Goal: Task Accomplishment & Management: Use online tool/utility

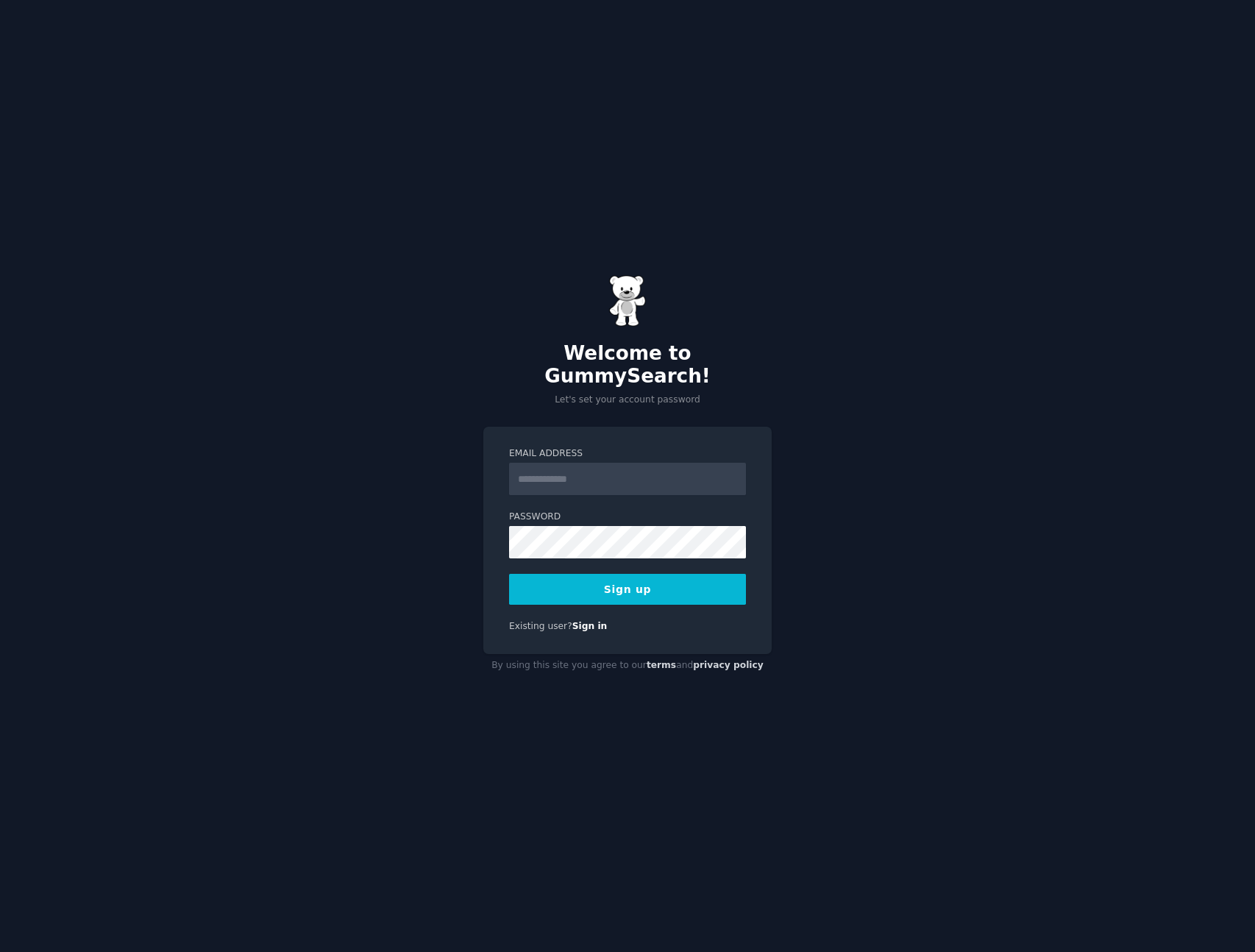
click at [570, 447] on label "Email Address" at bounding box center [628, 453] width 237 height 13
click at [570, 463] on input "Email Address" at bounding box center [628, 478] width 237 height 33
type input "**********"
click at [647, 433] on div "**********" at bounding box center [628, 540] width 289 height 227
click at [591, 581] on button "Sign up" at bounding box center [628, 589] width 237 height 31
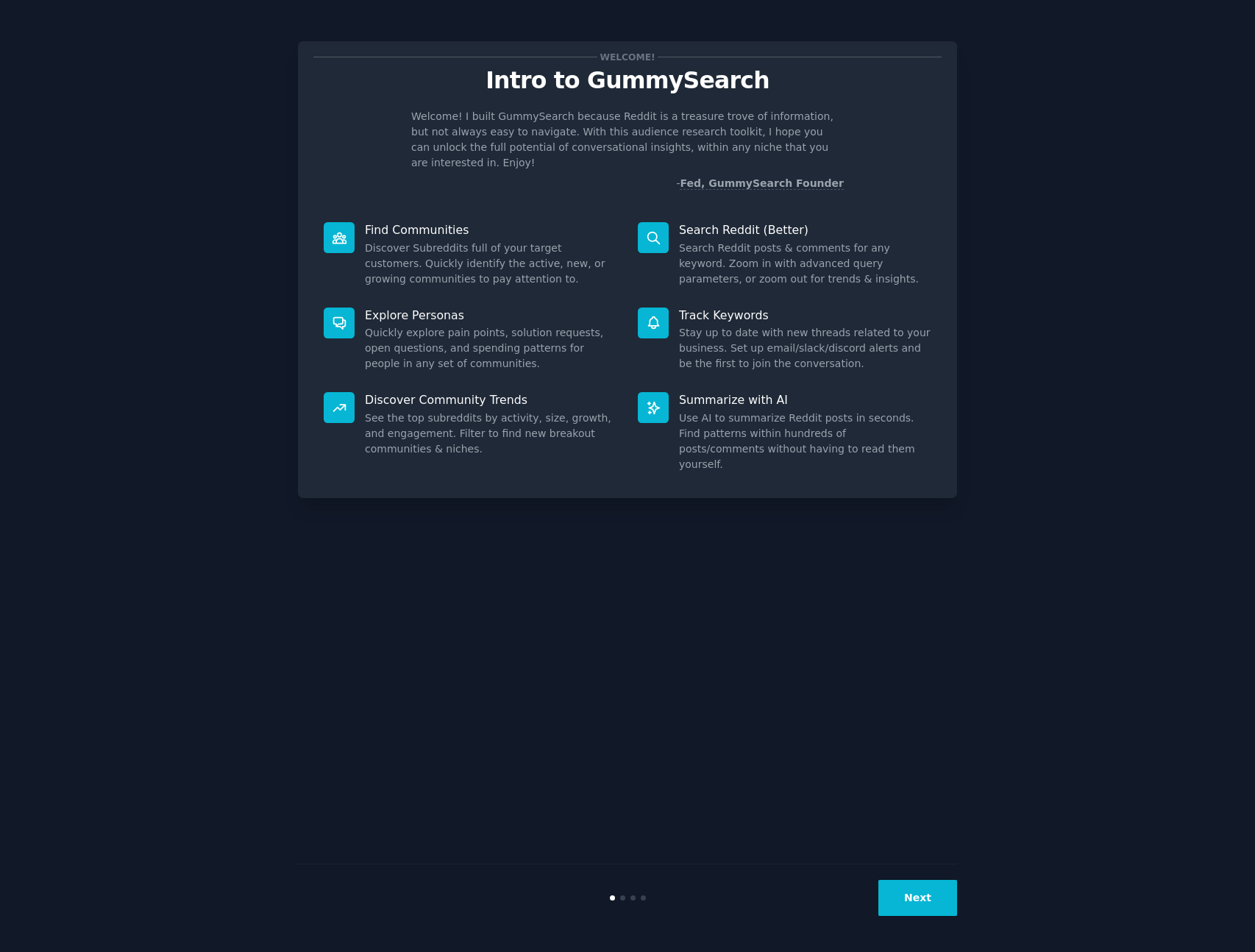
click at [919, 905] on button "Next" at bounding box center [918, 897] width 79 height 36
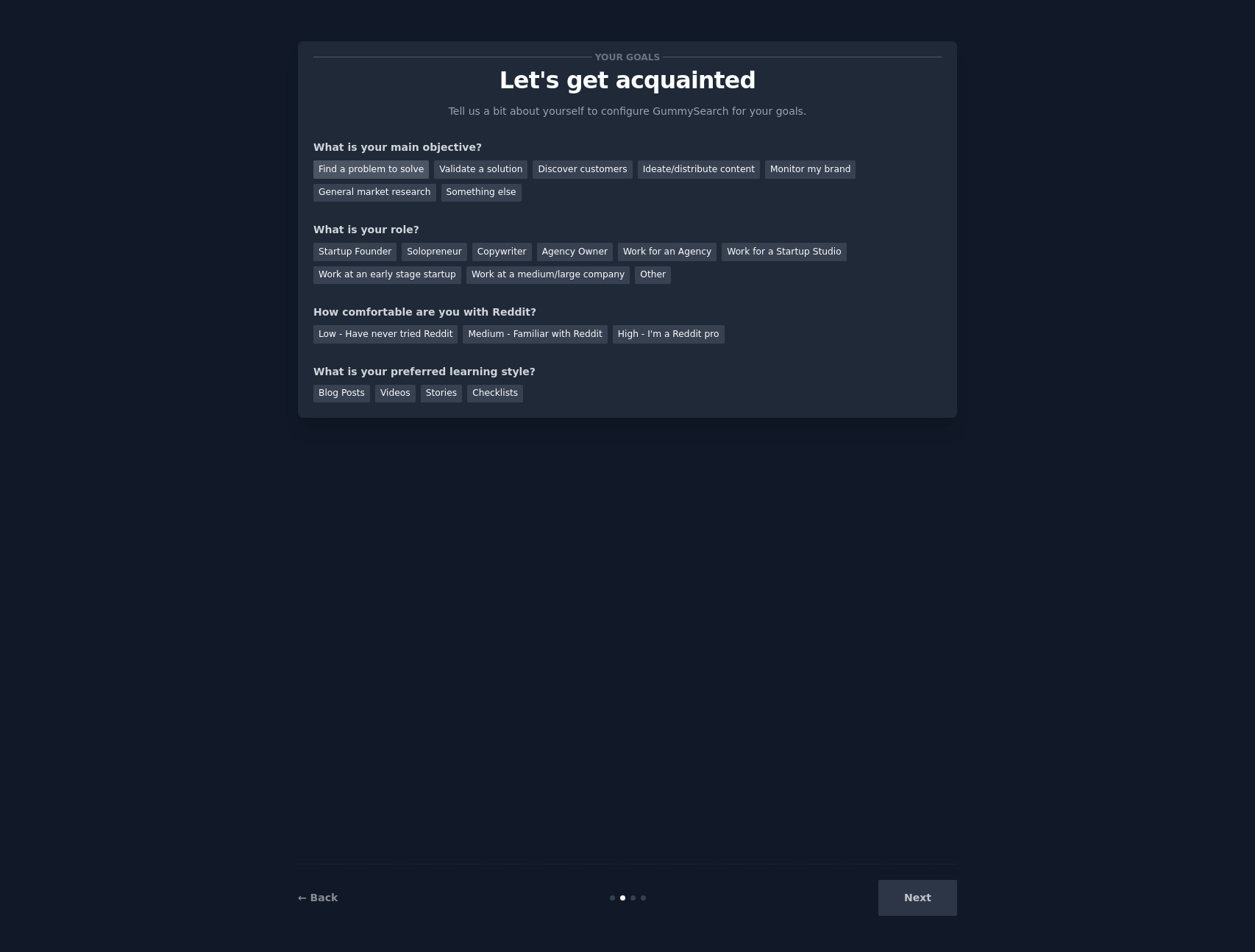
click at [387, 166] on div "Find a problem to solve" at bounding box center [371, 169] width 115 height 18
click at [393, 393] on div "Videos" at bounding box center [395, 394] width 41 height 18
click at [523, 337] on div "Medium - Familiar with Reddit" at bounding box center [534, 334] width 144 height 18
click at [425, 252] on div "Solopreneur" at bounding box center [434, 252] width 65 height 18
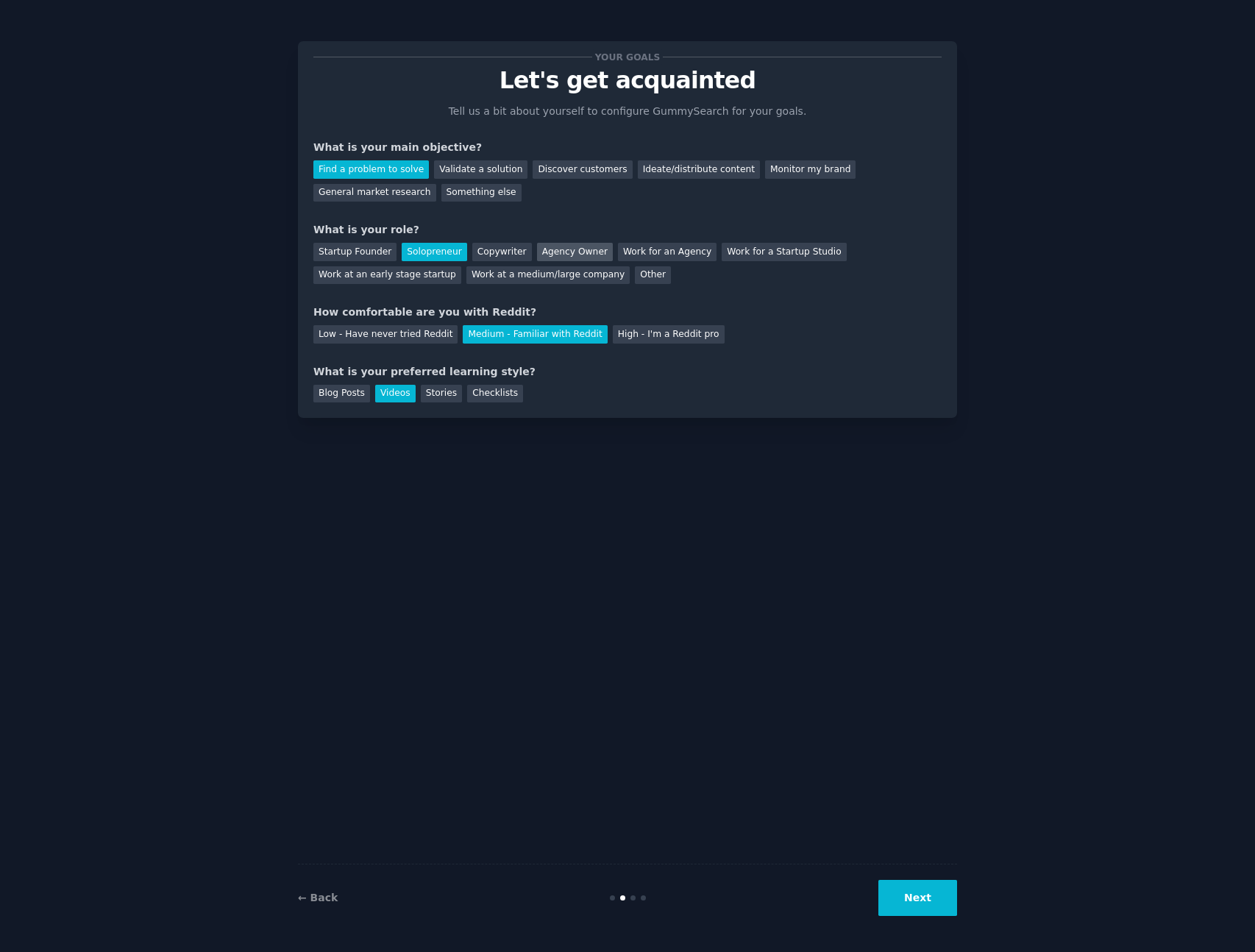
click at [545, 255] on div "Agency Owner" at bounding box center [575, 252] width 76 height 18
click at [478, 170] on div "Validate a solution" at bounding box center [481, 169] width 94 height 18
click at [378, 194] on div "General market research" at bounding box center [374, 193] width 122 height 18
click at [928, 898] on button "Next" at bounding box center [918, 897] width 79 height 36
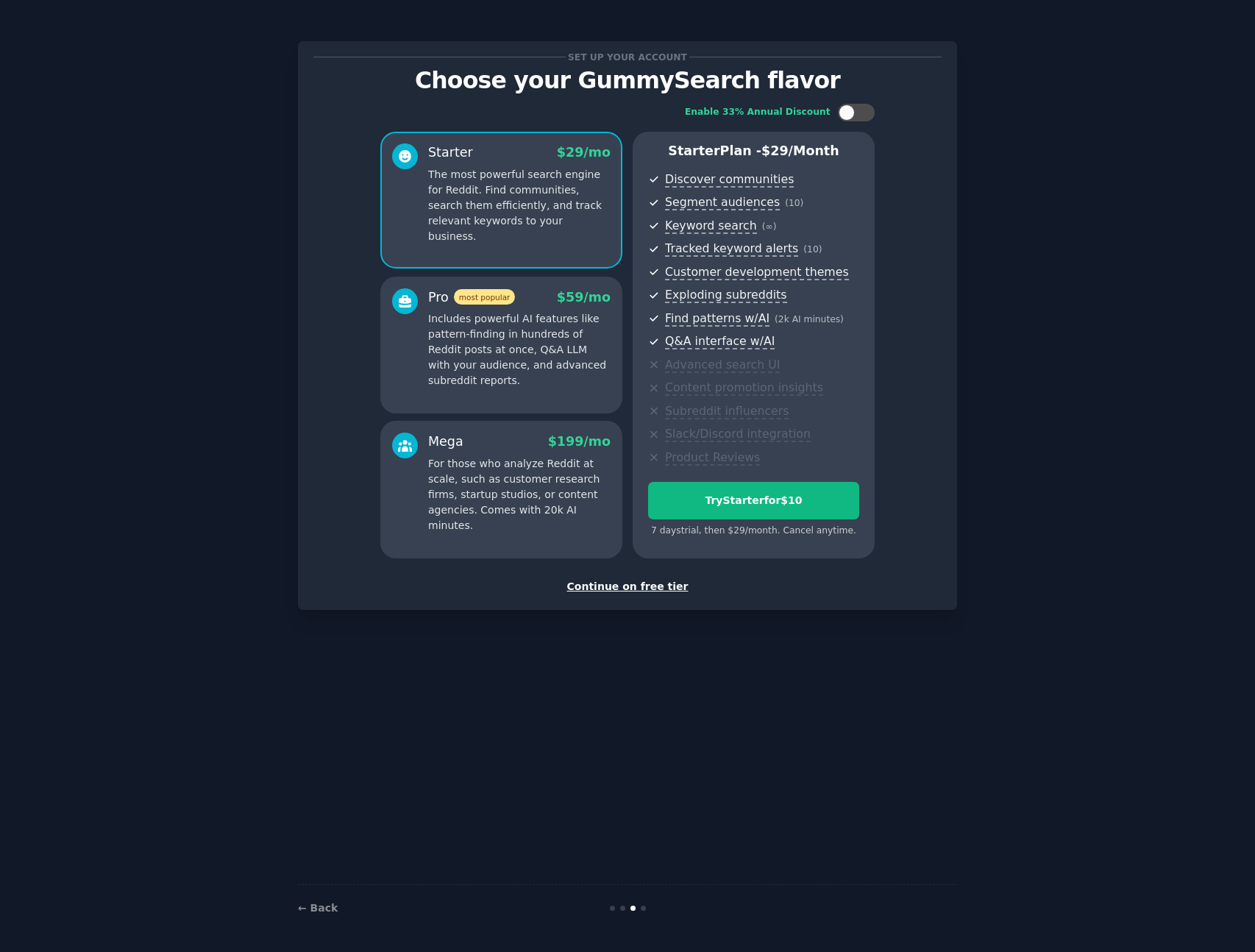
click at [625, 585] on div "Continue on free tier" at bounding box center [627, 587] width 628 height 16
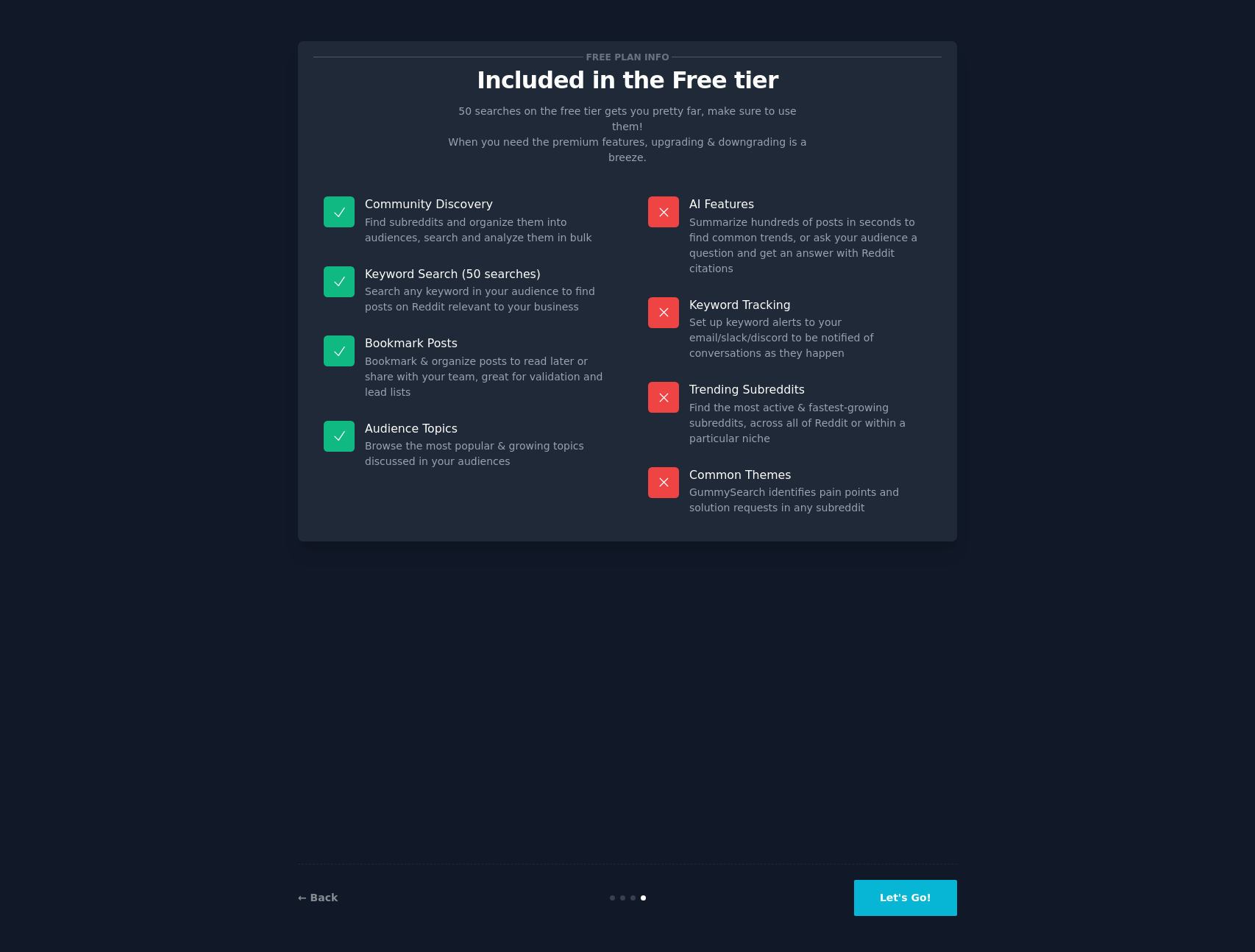
click at [922, 898] on button "Let's Go!" at bounding box center [905, 897] width 103 height 36
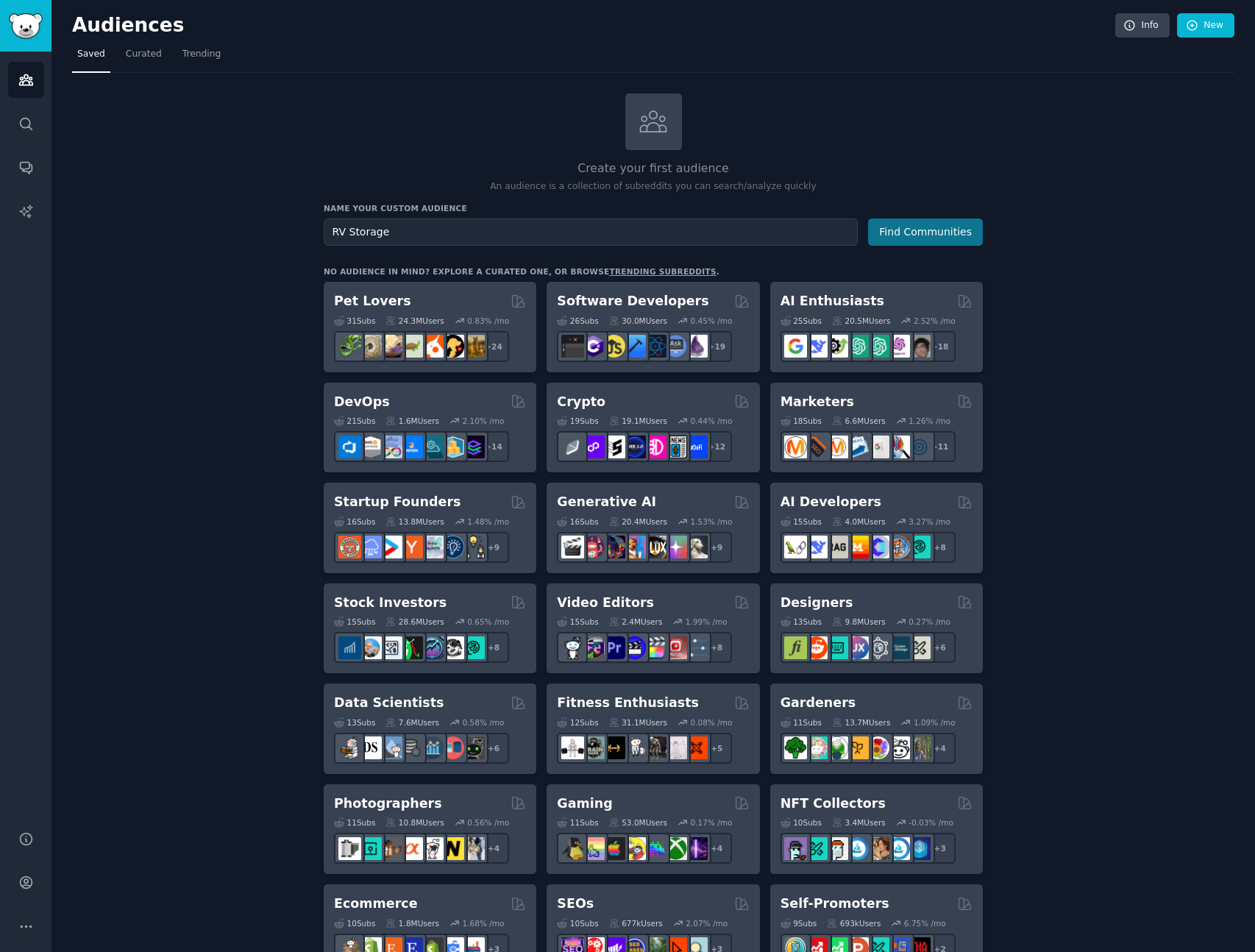
type input "RV Storage"
click at [937, 233] on button "Find Communities" at bounding box center [925, 232] width 114 height 27
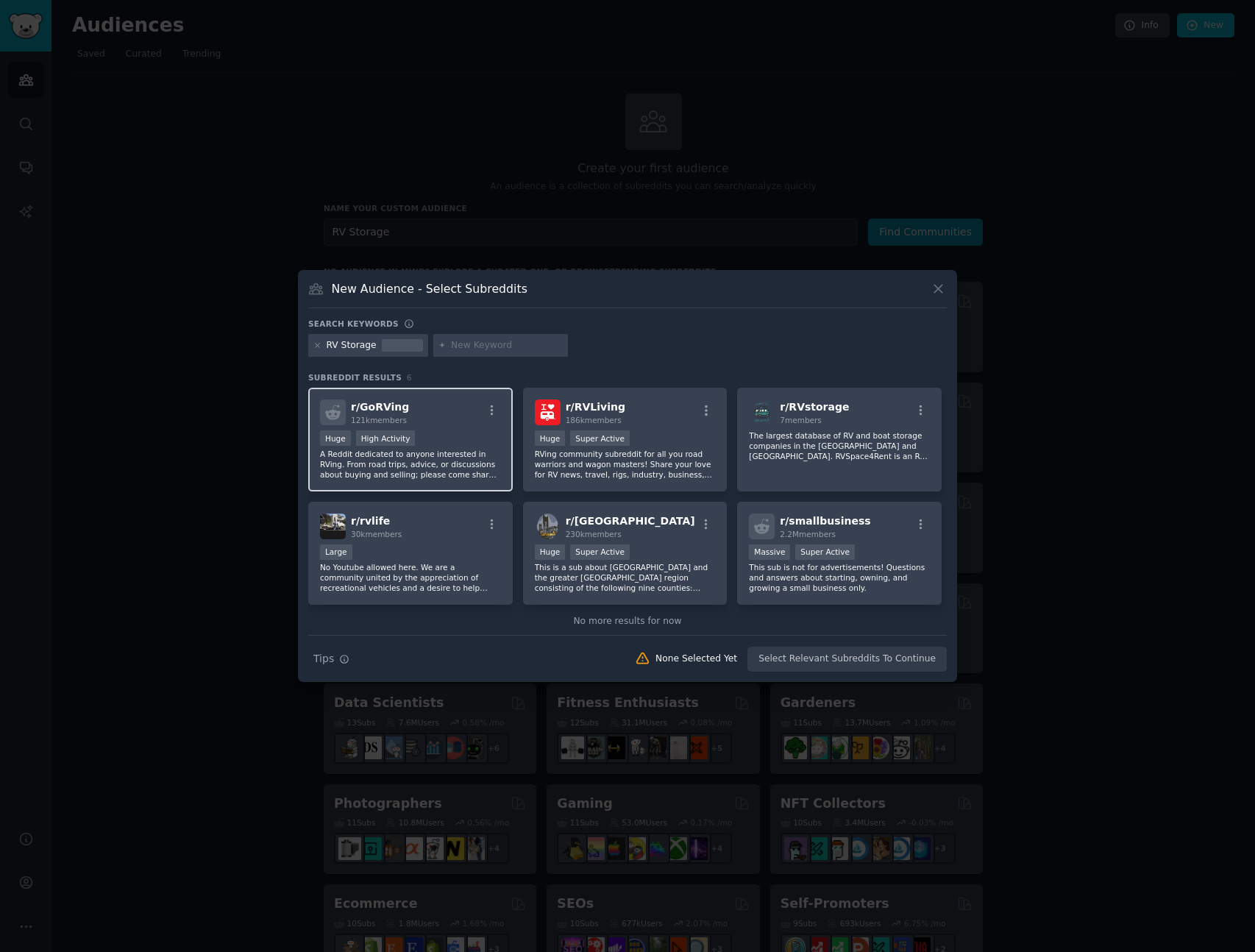
click at [476, 439] on div "Huge High Activity" at bounding box center [411, 439] width 181 height 18
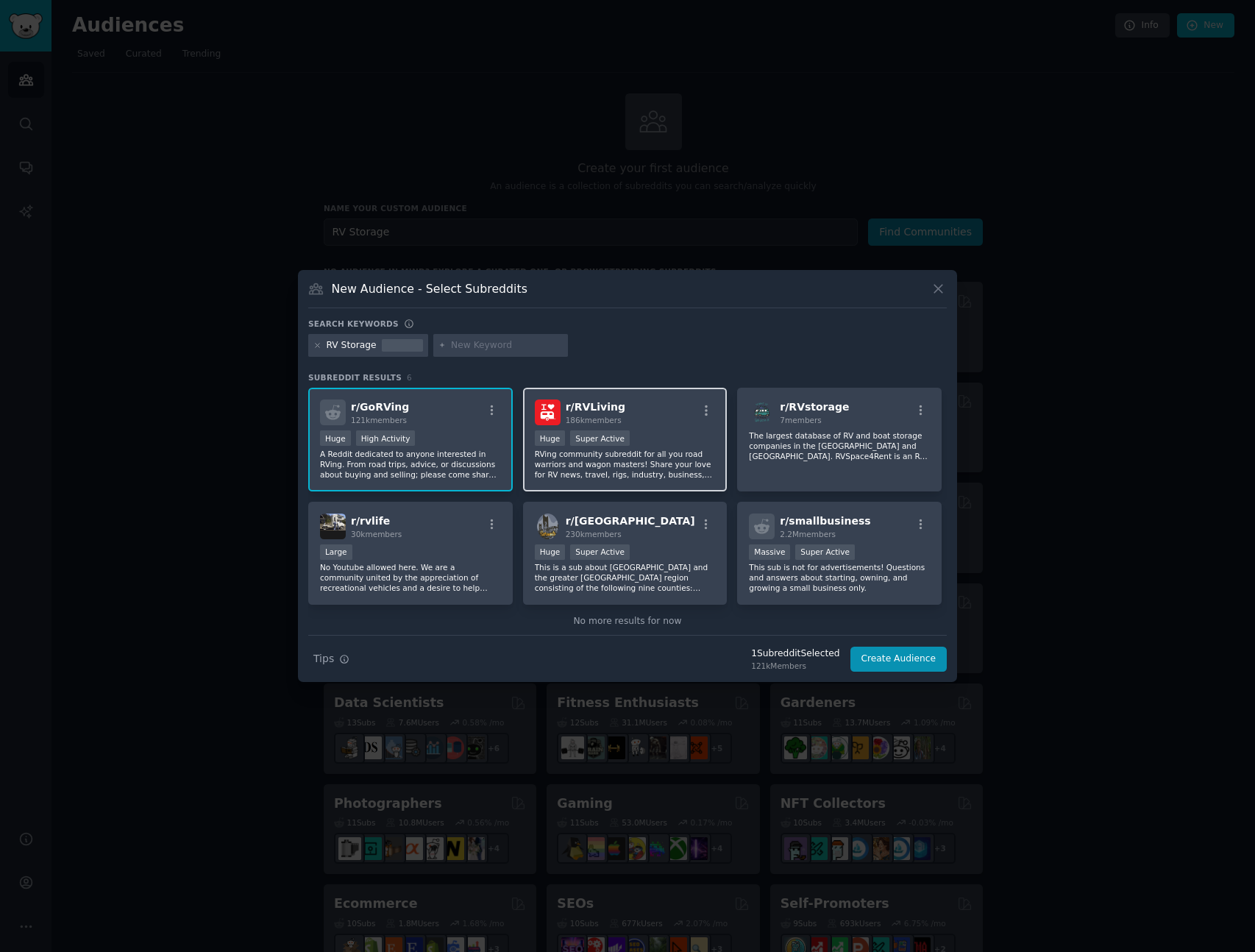
click at [656, 440] on div ">= 95th percentile for submissions / day Huge Super Active" at bounding box center [625, 439] width 181 height 18
click at [832, 442] on p "The largest database of RV and boat storage companies in the [GEOGRAPHIC_DATA] …" at bounding box center [840, 445] width 181 height 31
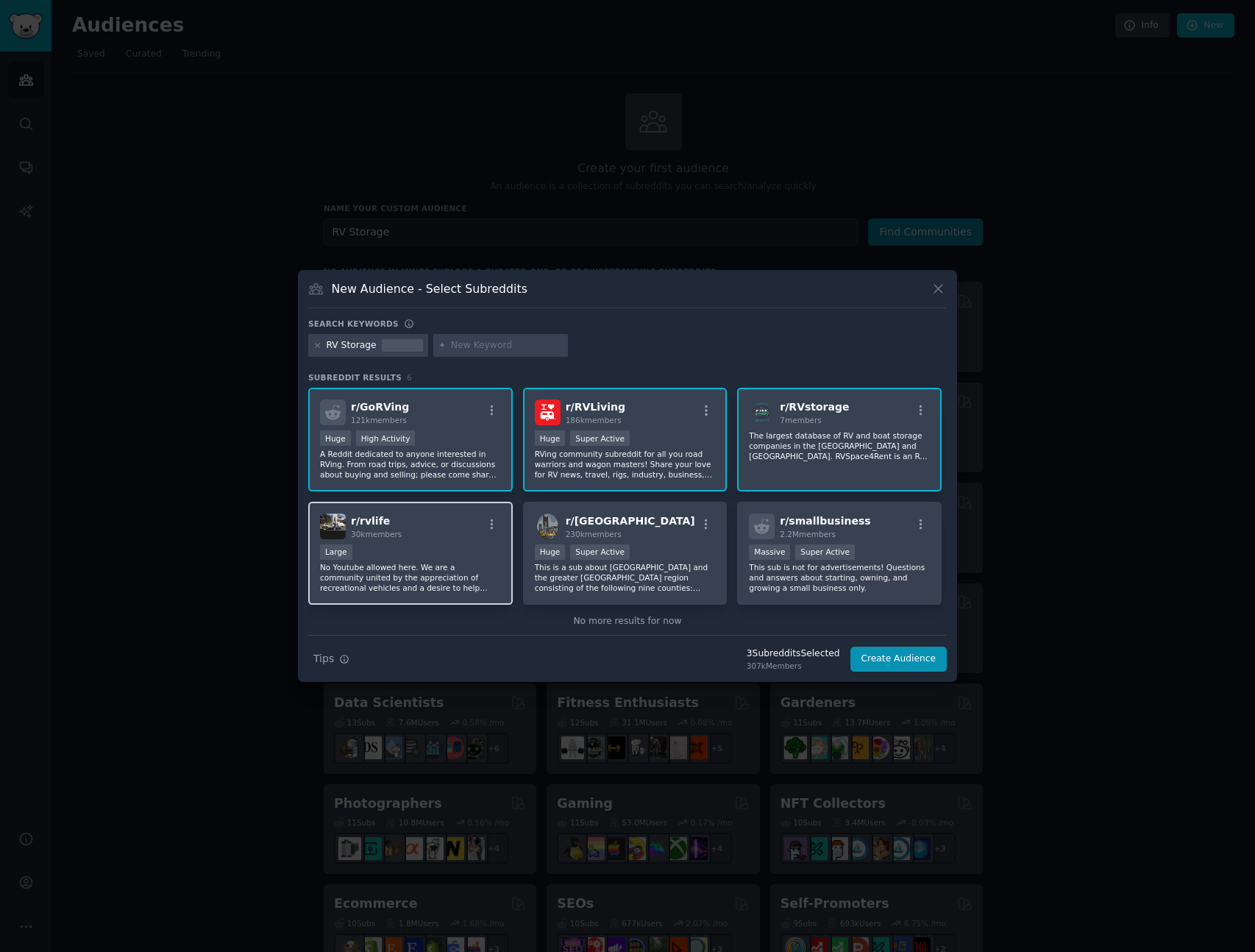
click at [402, 531] on div "r/ rvlife 30k members" at bounding box center [411, 526] width 181 height 26
click at [900, 659] on button "Create Audience" at bounding box center [900, 659] width 98 height 25
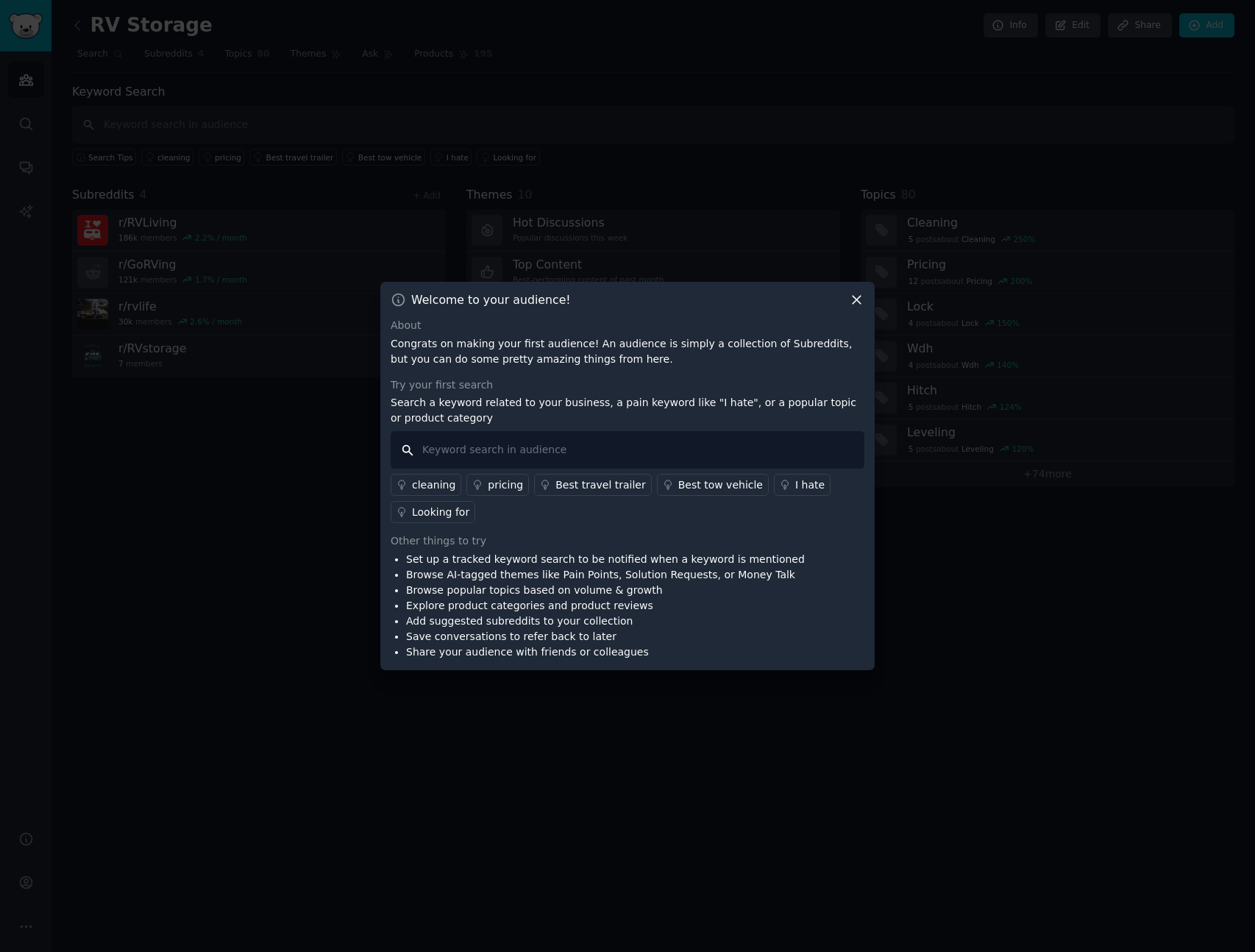
click at [480, 455] on input "text" at bounding box center [628, 450] width 474 height 38
type input "I hate Storeable"
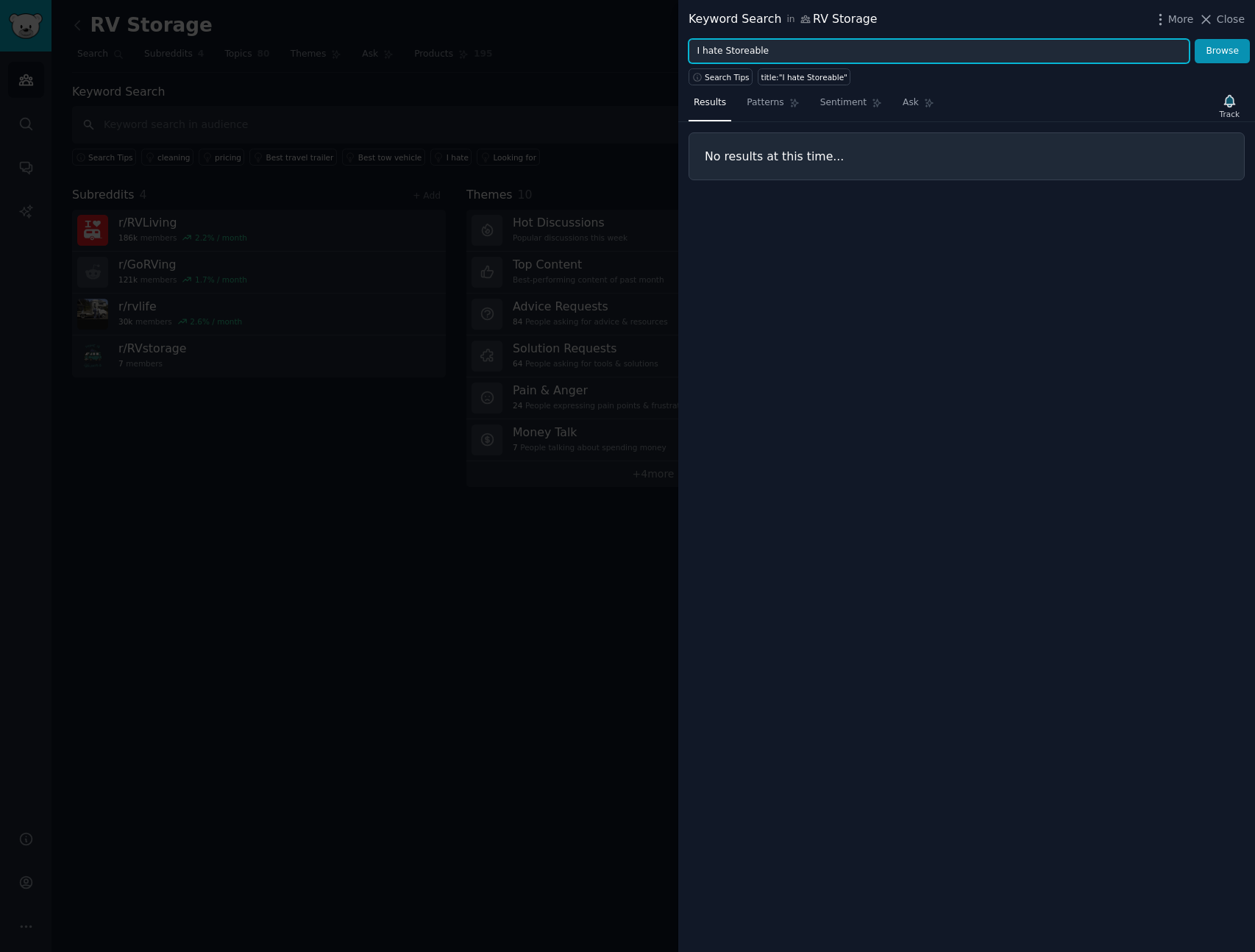
drag, startPoint x: 720, startPoint y: 52, endPoint x: 693, endPoint y: 52, distance: 27.0
click at [693, 52] on input "I hate Storeable" at bounding box center [939, 51] width 501 height 25
click at [1232, 16] on span "Close" at bounding box center [1231, 20] width 28 height 16
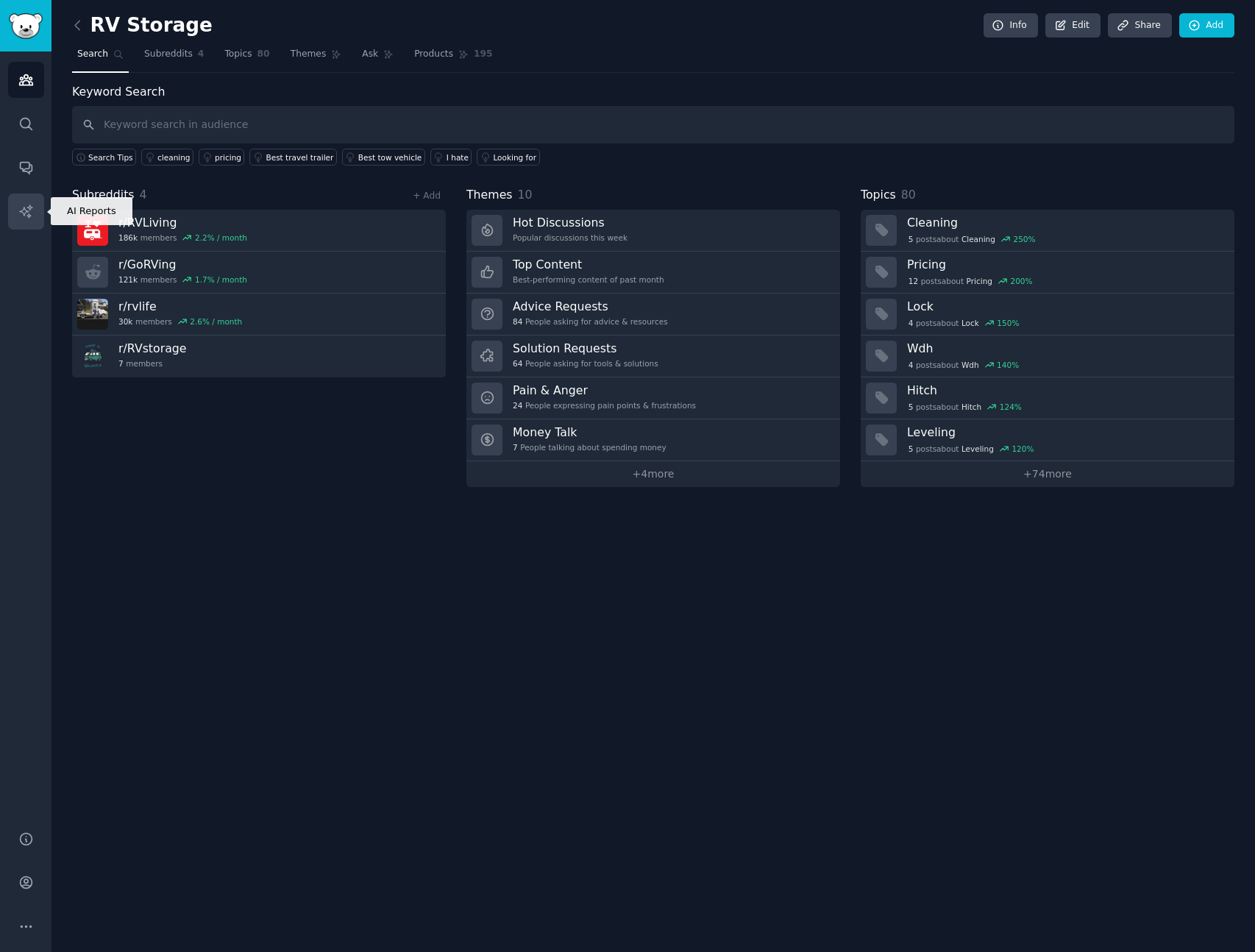
click at [31, 213] on icon "Sidebar" at bounding box center [26, 212] width 16 height 16
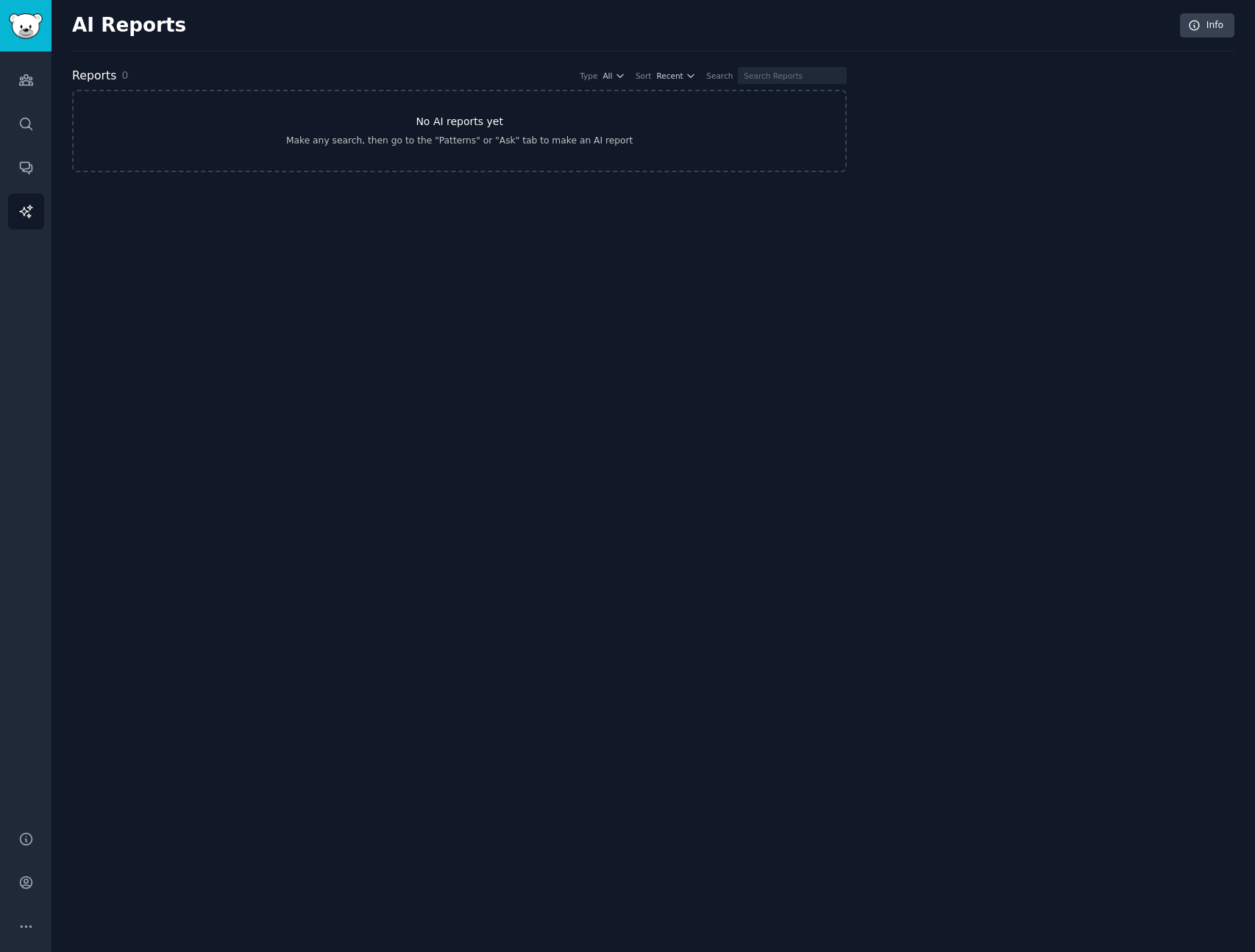
click at [466, 132] on link "No AI reports yet Make any search, then go to the "Patterns" or "Ask" tab to ma…" at bounding box center [459, 130] width 774 height 83
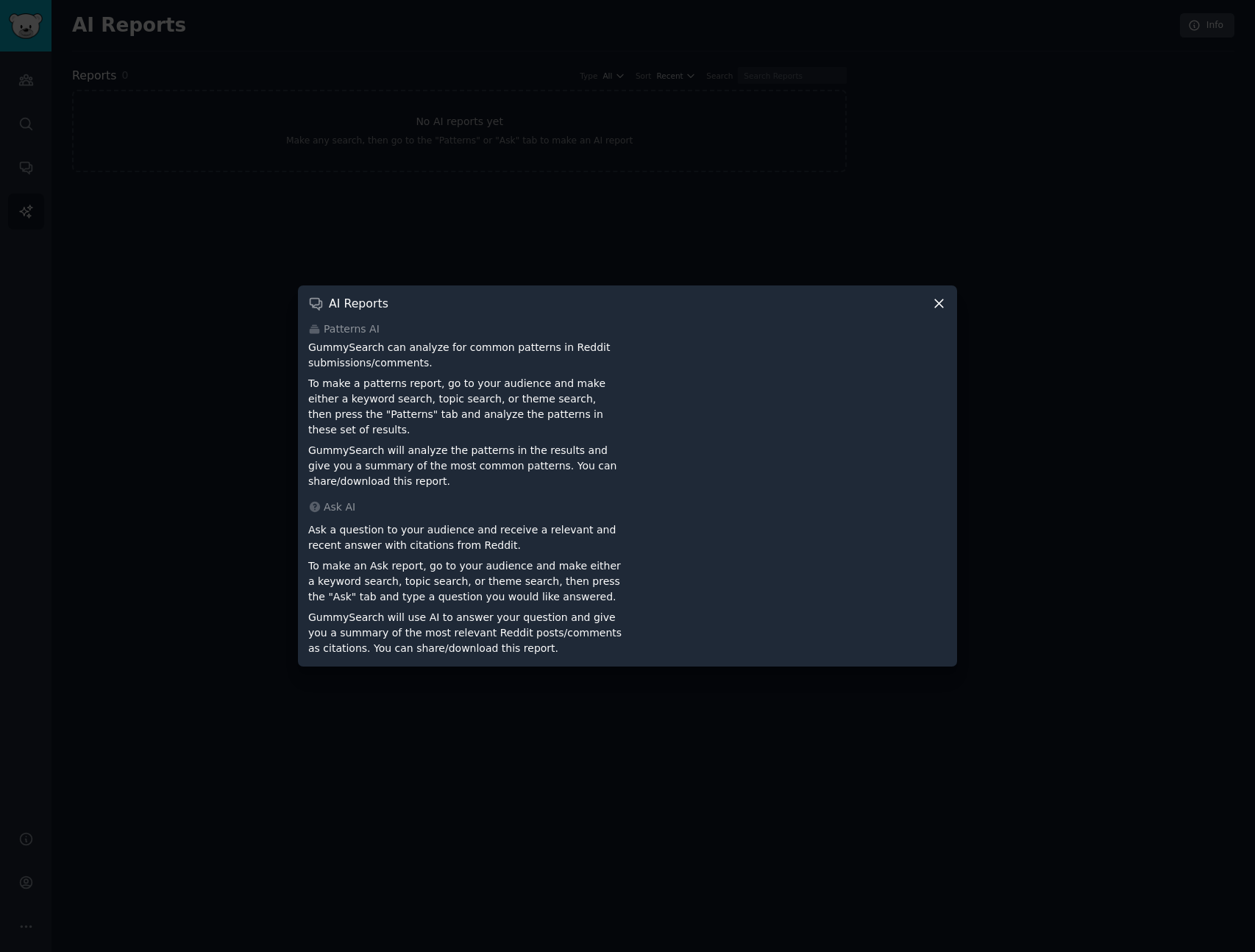
click at [935, 309] on icon at bounding box center [940, 303] width 16 height 16
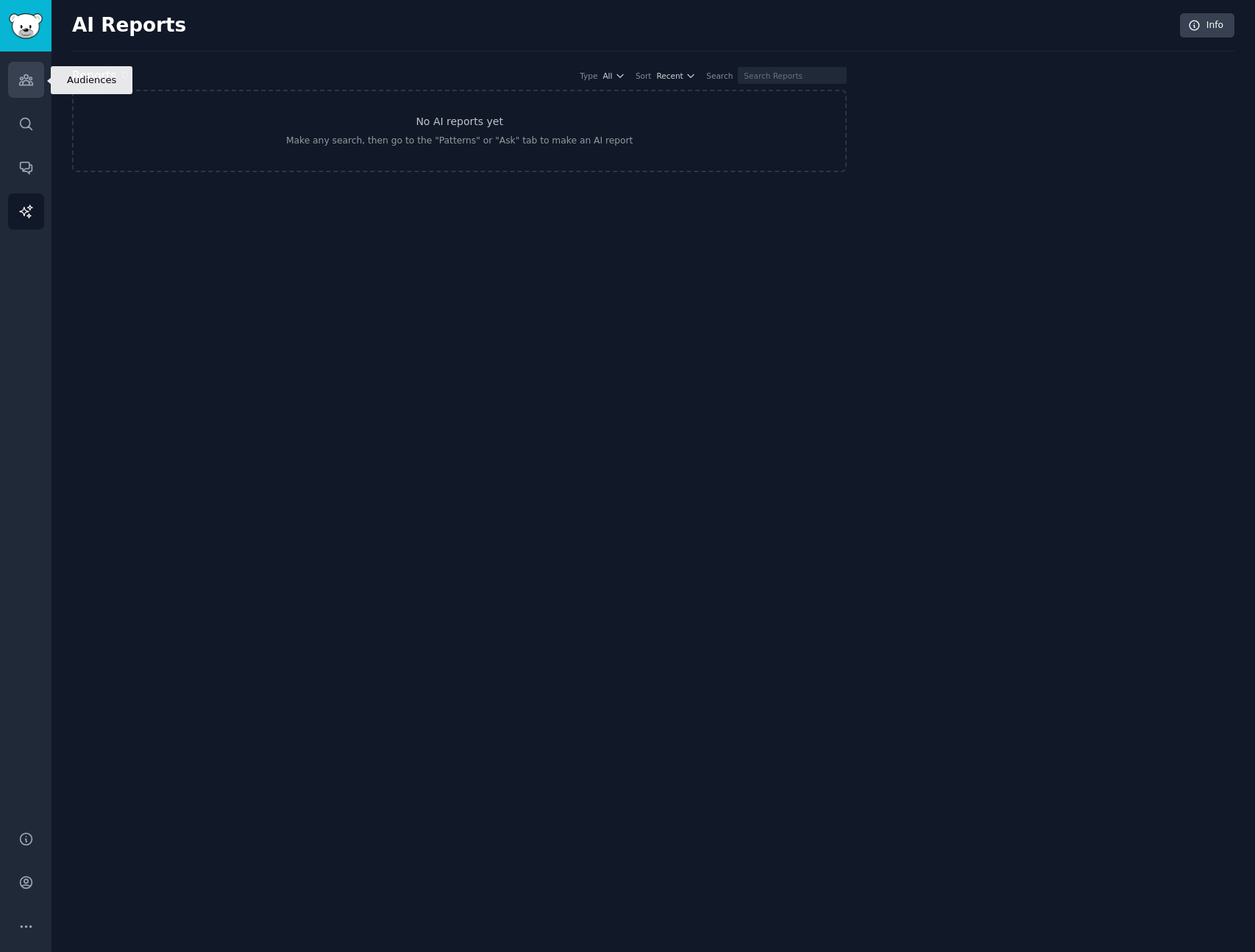
click at [21, 75] on icon "Sidebar" at bounding box center [26, 80] width 16 height 16
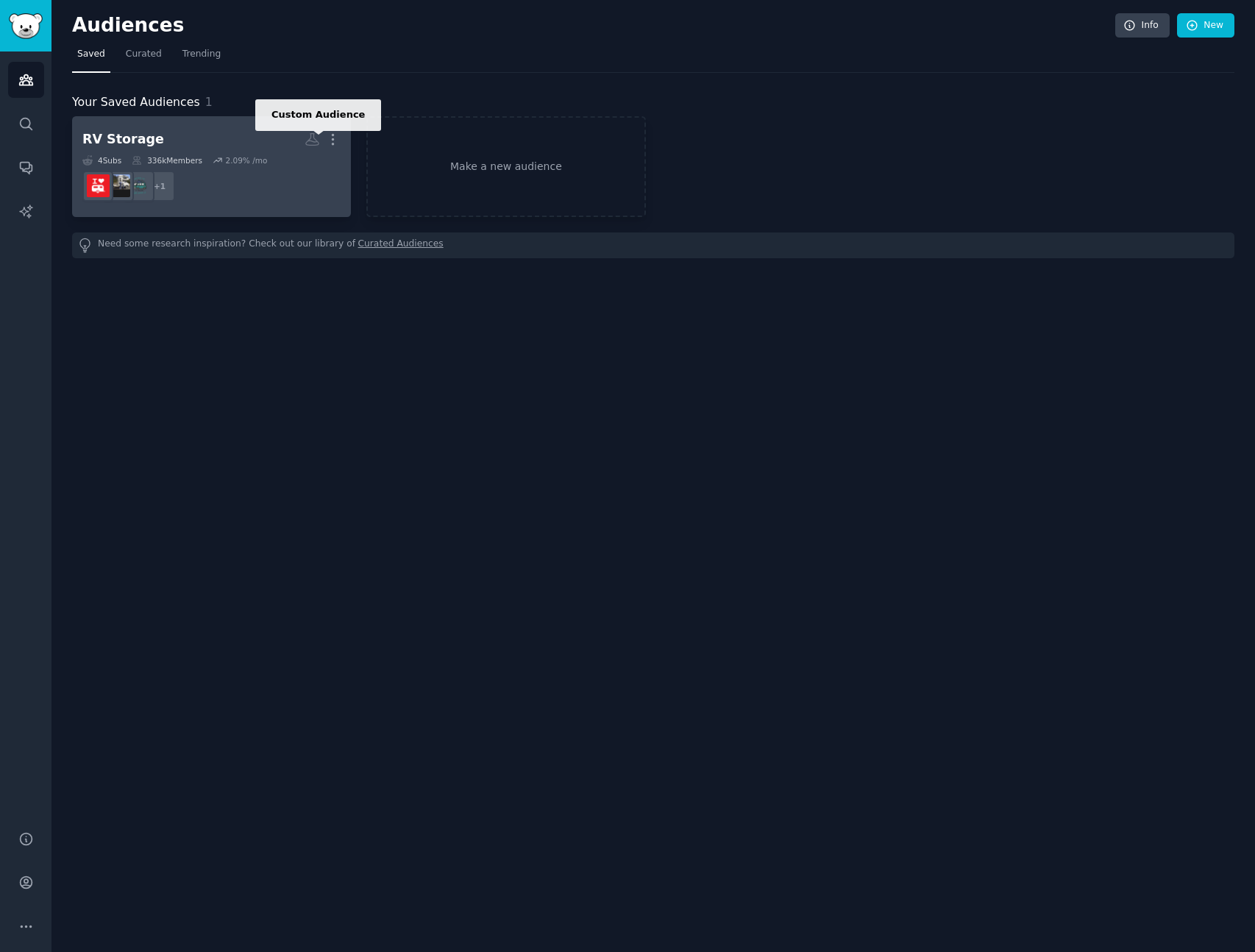
click at [311, 136] on icon at bounding box center [313, 140] width 13 height 12
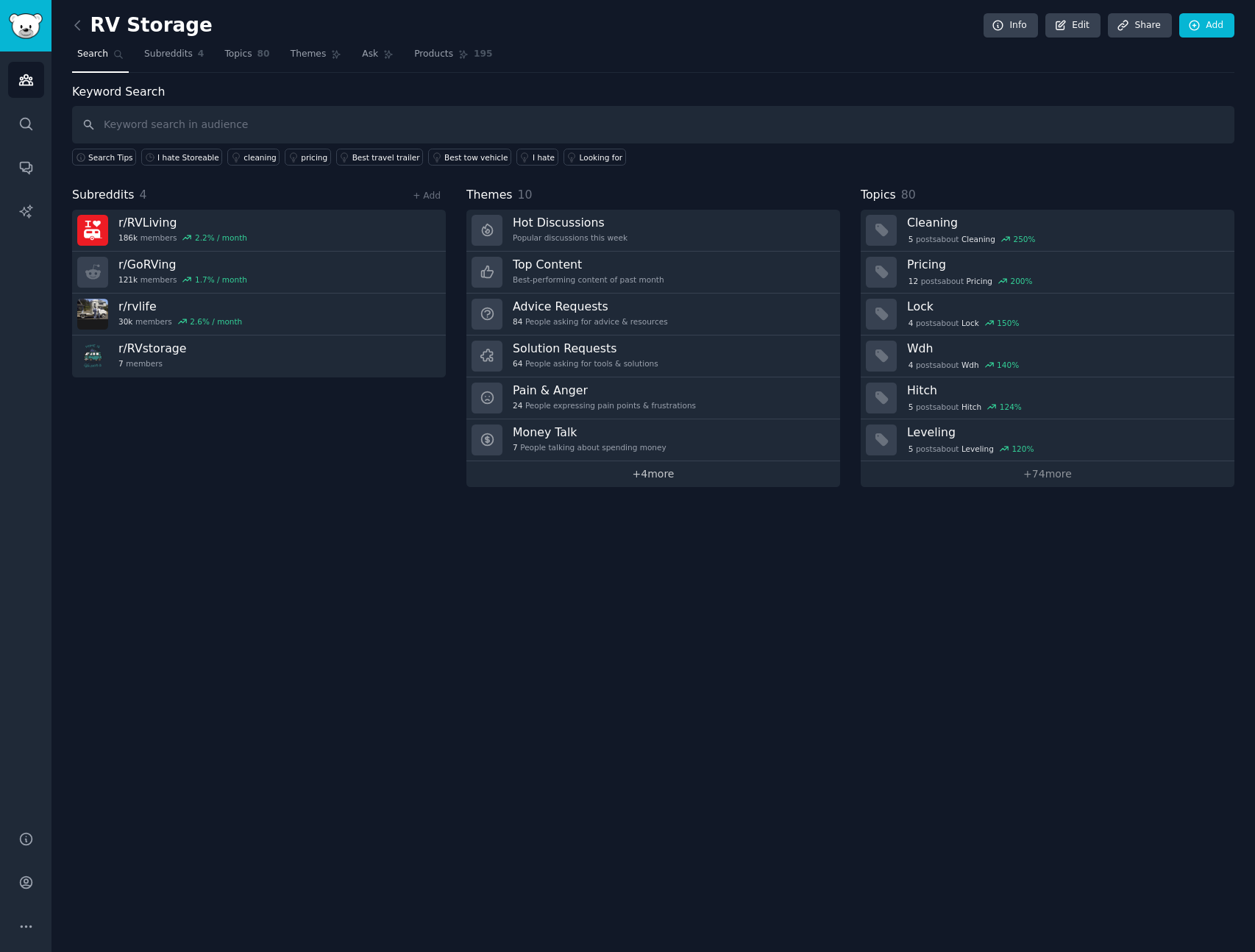
click at [673, 473] on link "+ 4 more" at bounding box center [654, 474] width 374 height 26
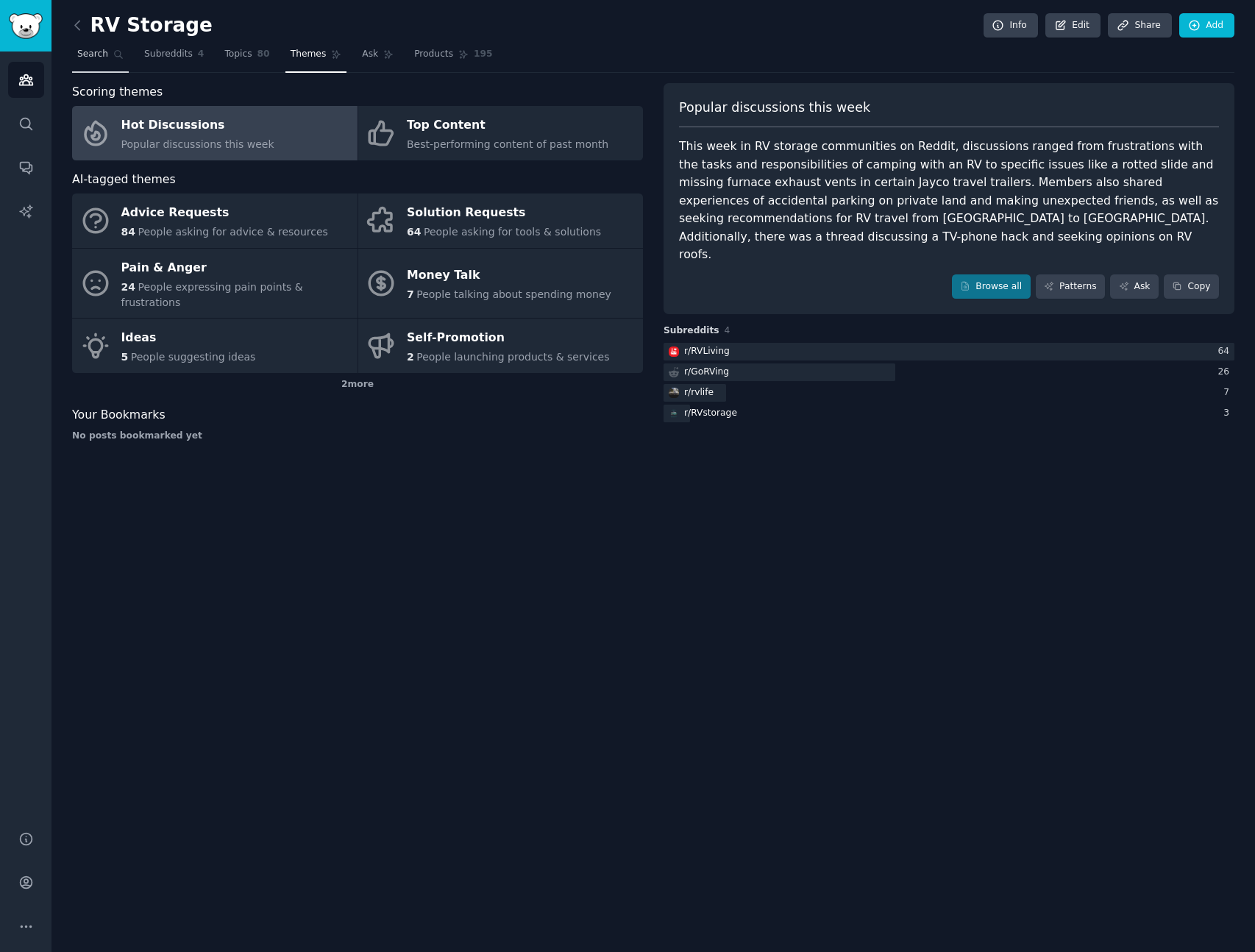
click at [88, 52] on span "Search" at bounding box center [93, 54] width 31 height 13
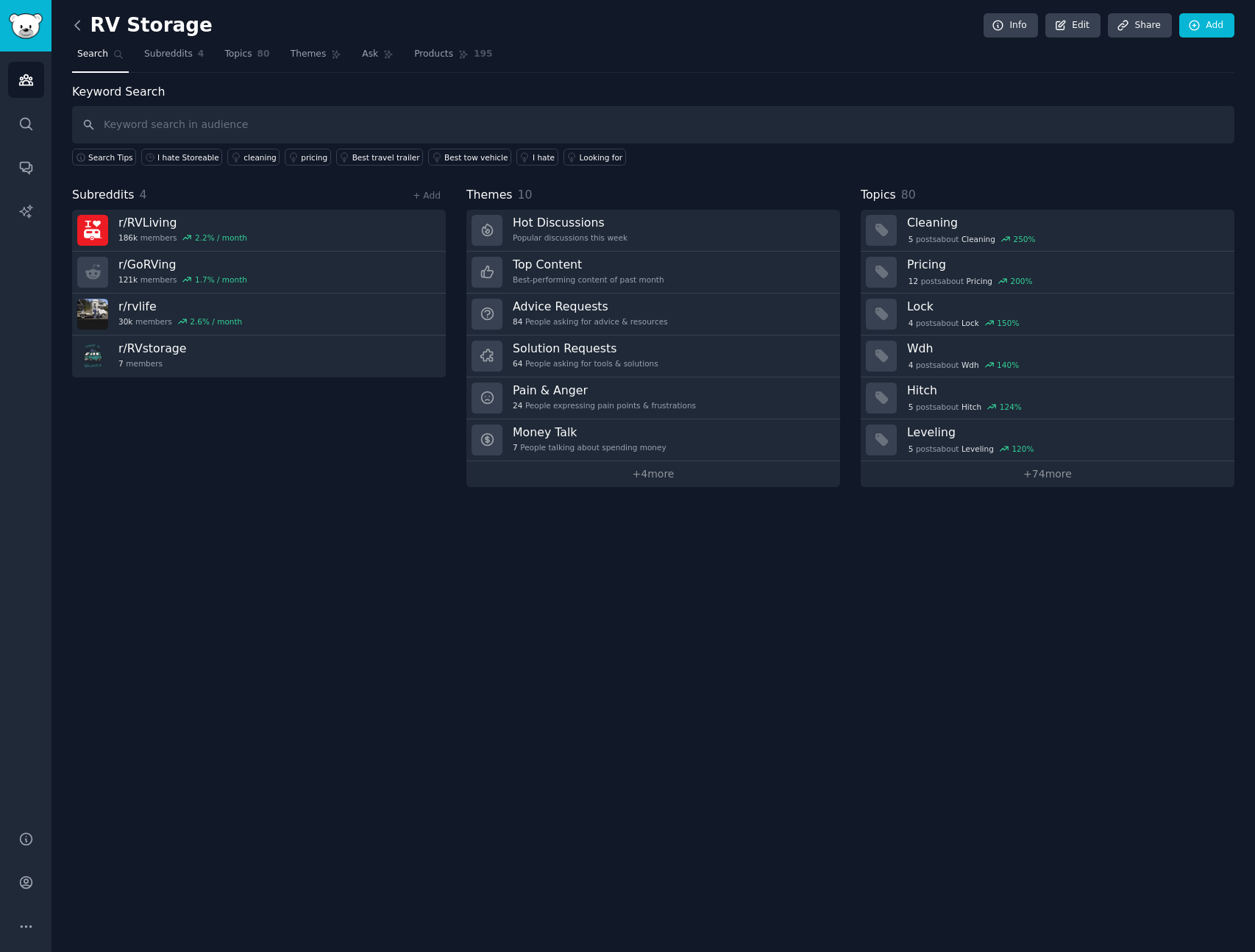
click at [80, 27] on icon at bounding box center [78, 26] width 16 height 16
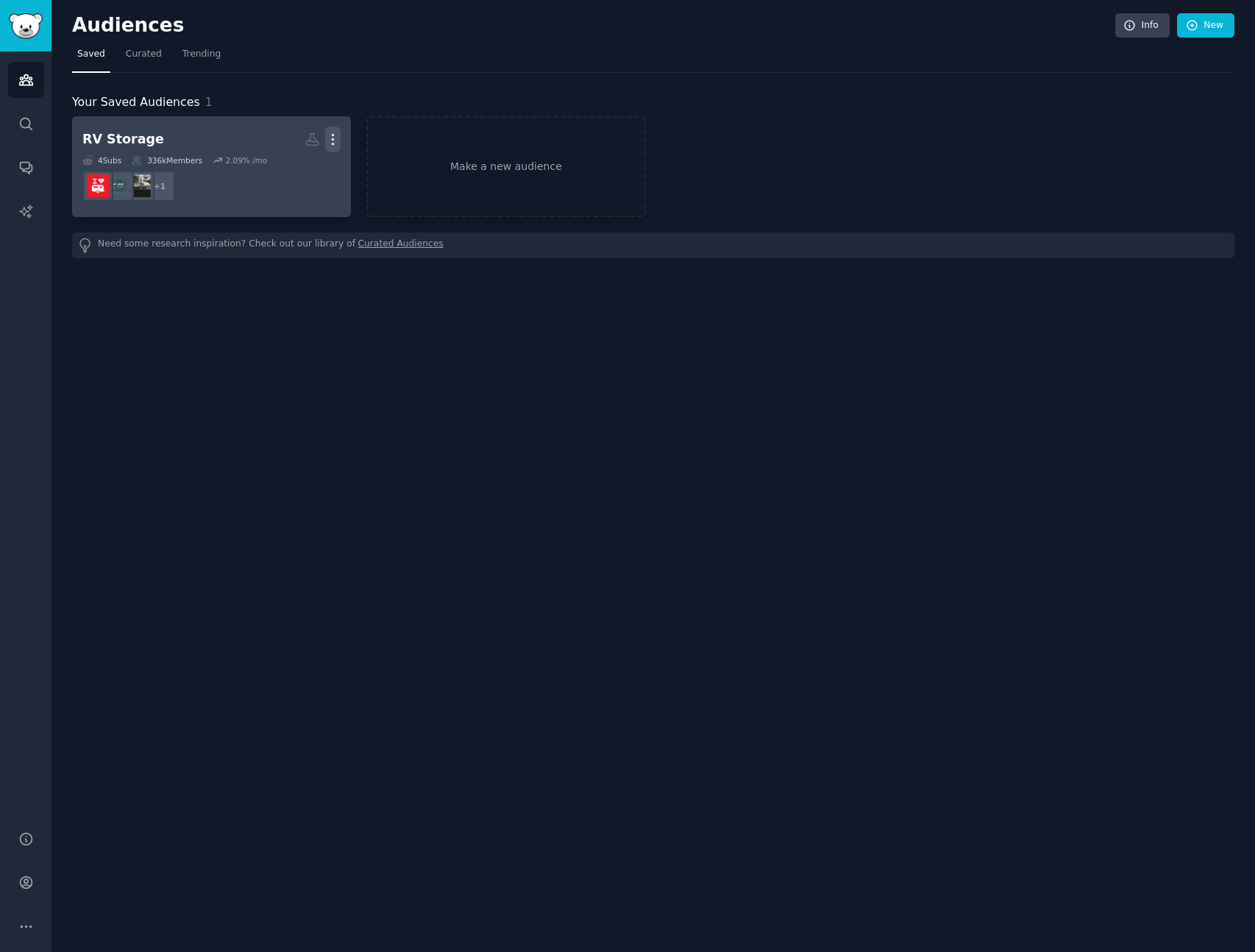
click at [333, 137] on icon "button" at bounding box center [333, 139] width 16 height 16
click at [289, 141] on p "View" at bounding box center [288, 144] width 24 height 16
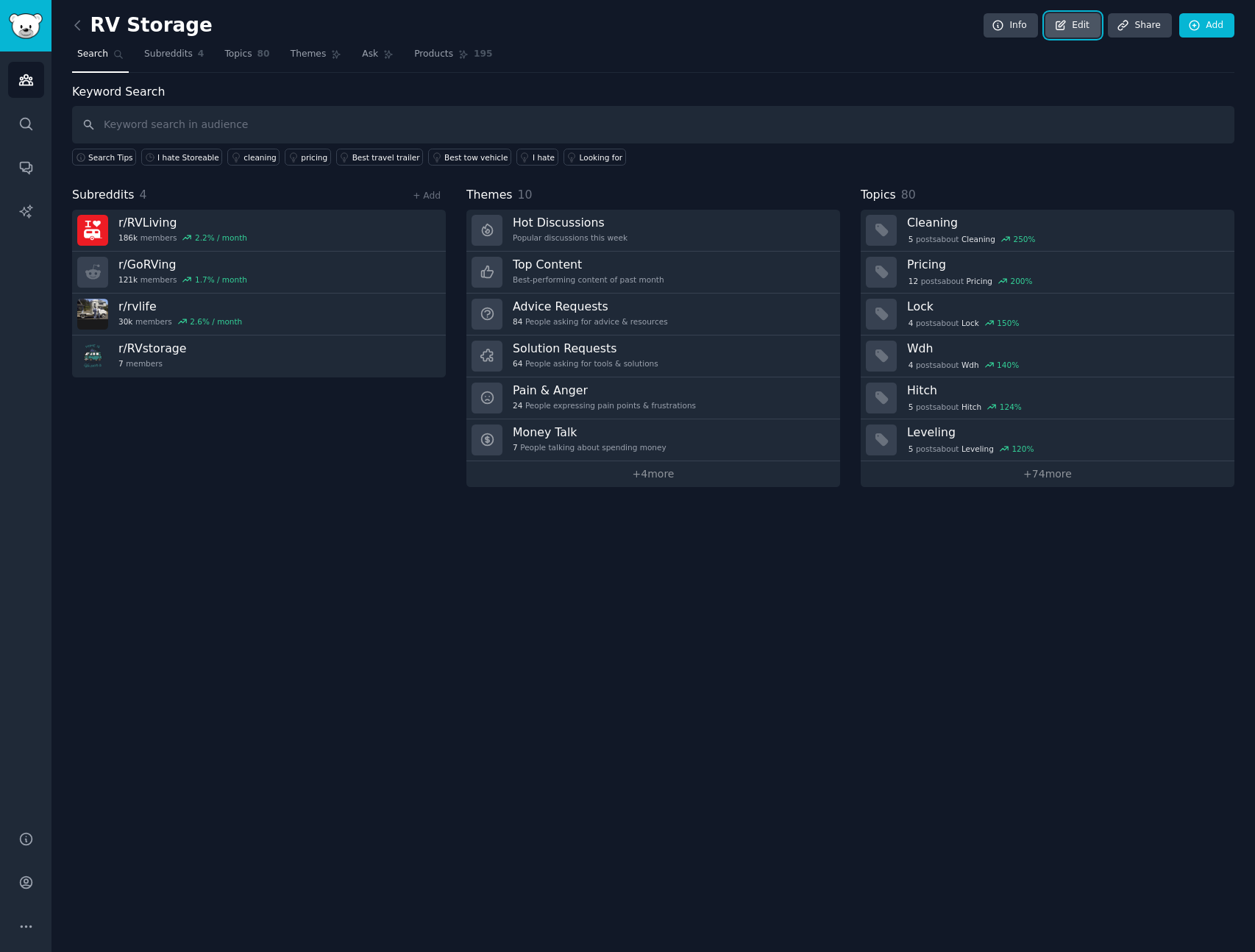
click at [1085, 25] on link "Edit" at bounding box center [1072, 25] width 55 height 25
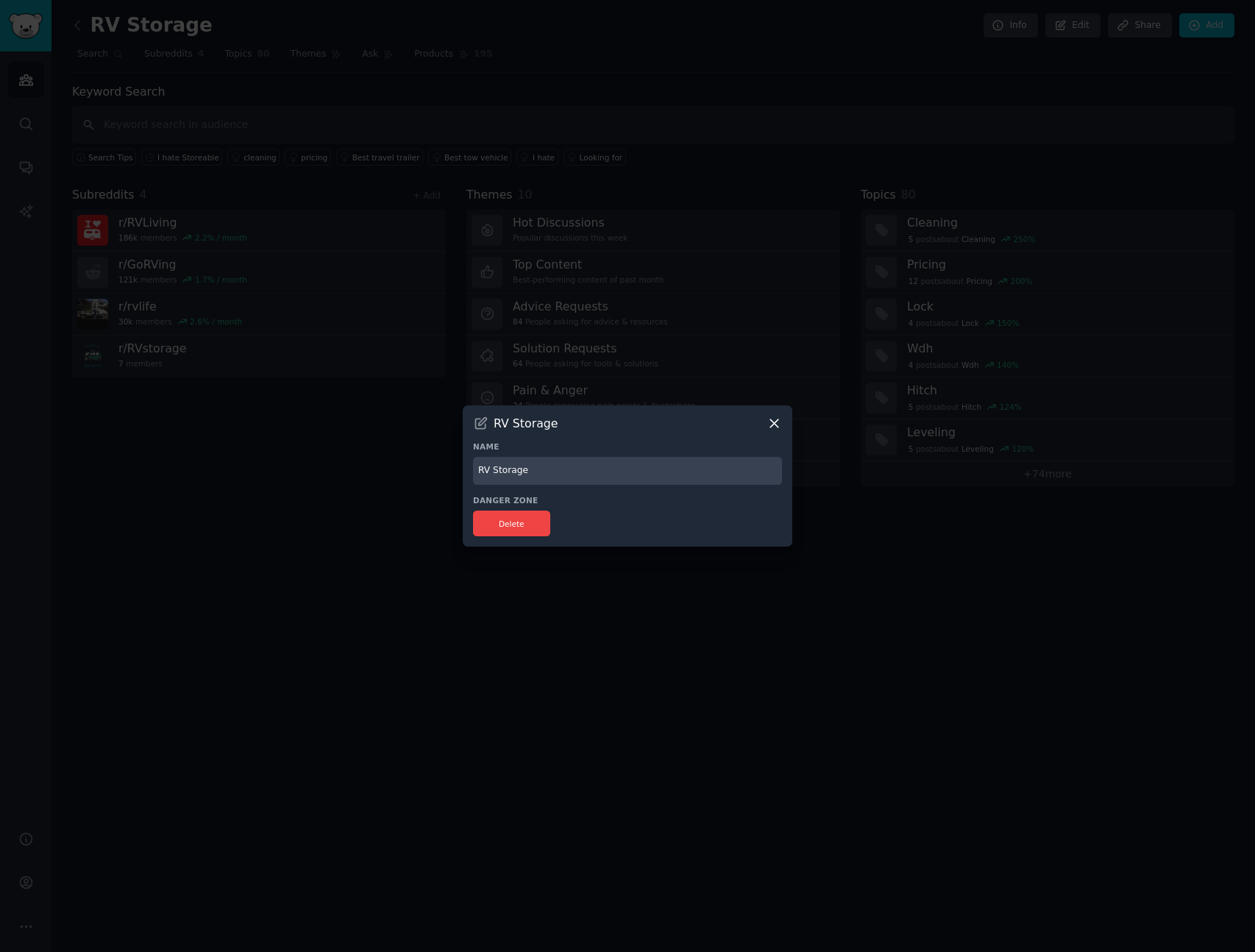
click at [776, 425] on icon at bounding box center [774, 423] width 8 height 8
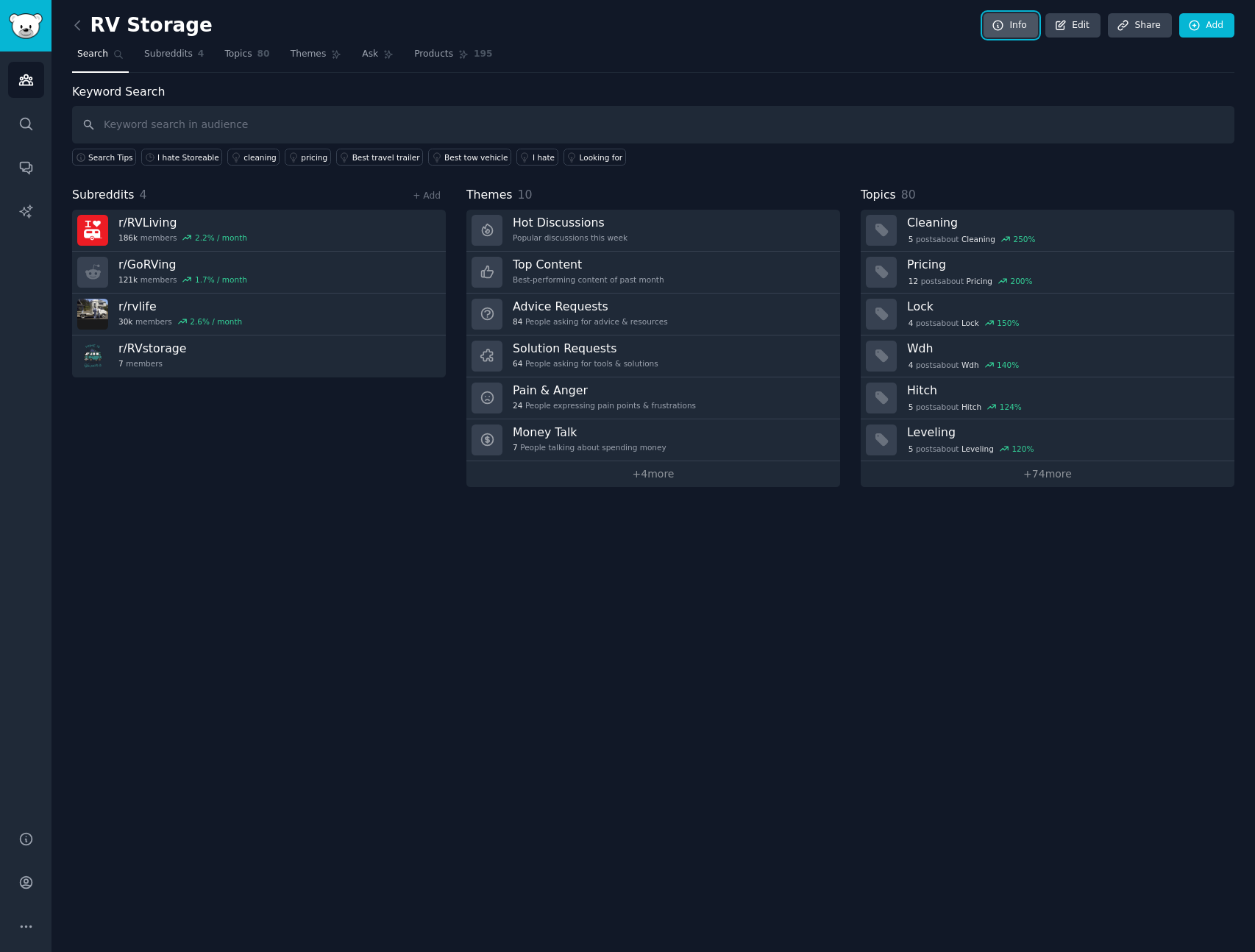
click at [1014, 24] on link "Info" at bounding box center [1010, 25] width 55 height 25
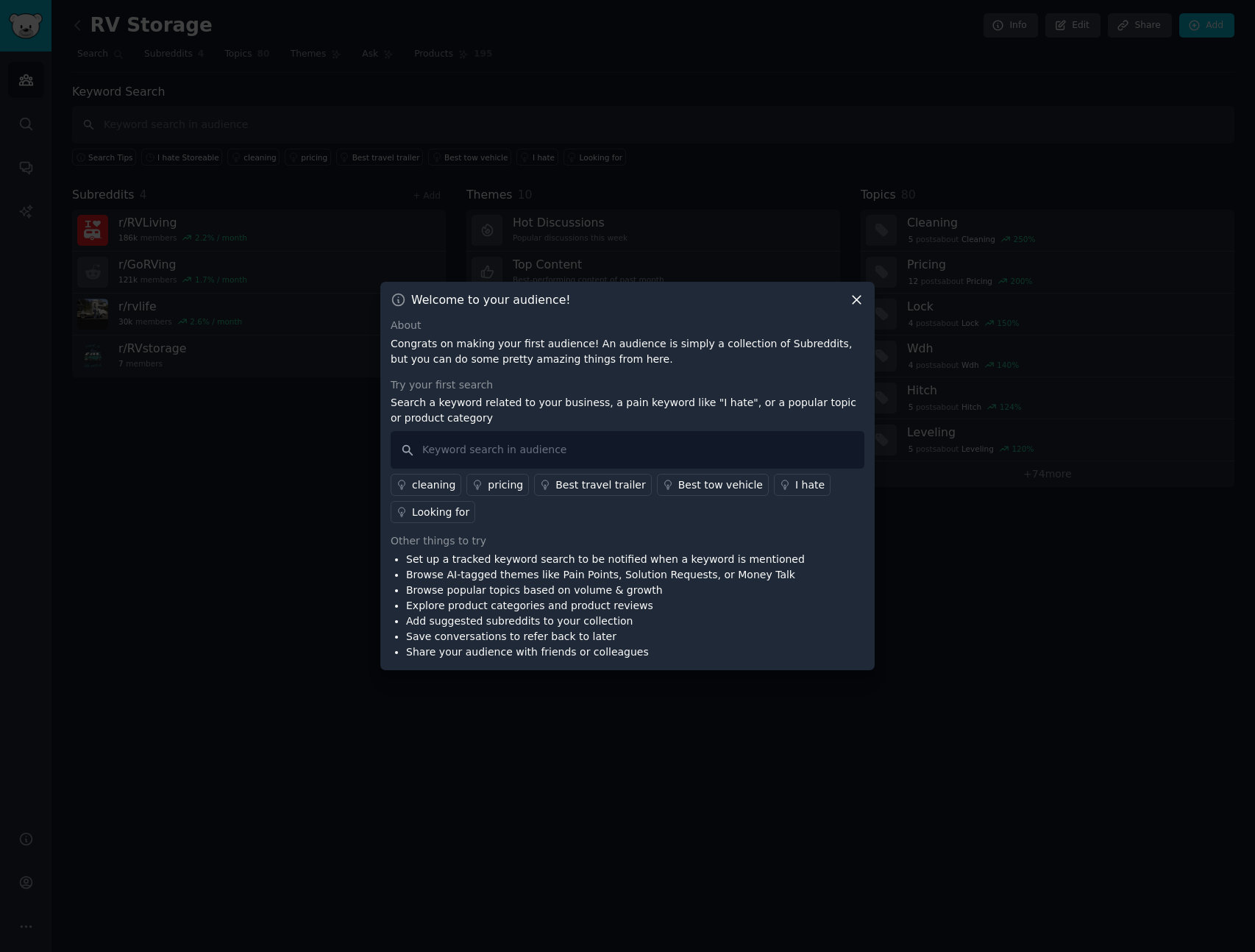
click at [856, 299] on icon at bounding box center [857, 299] width 16 height 16
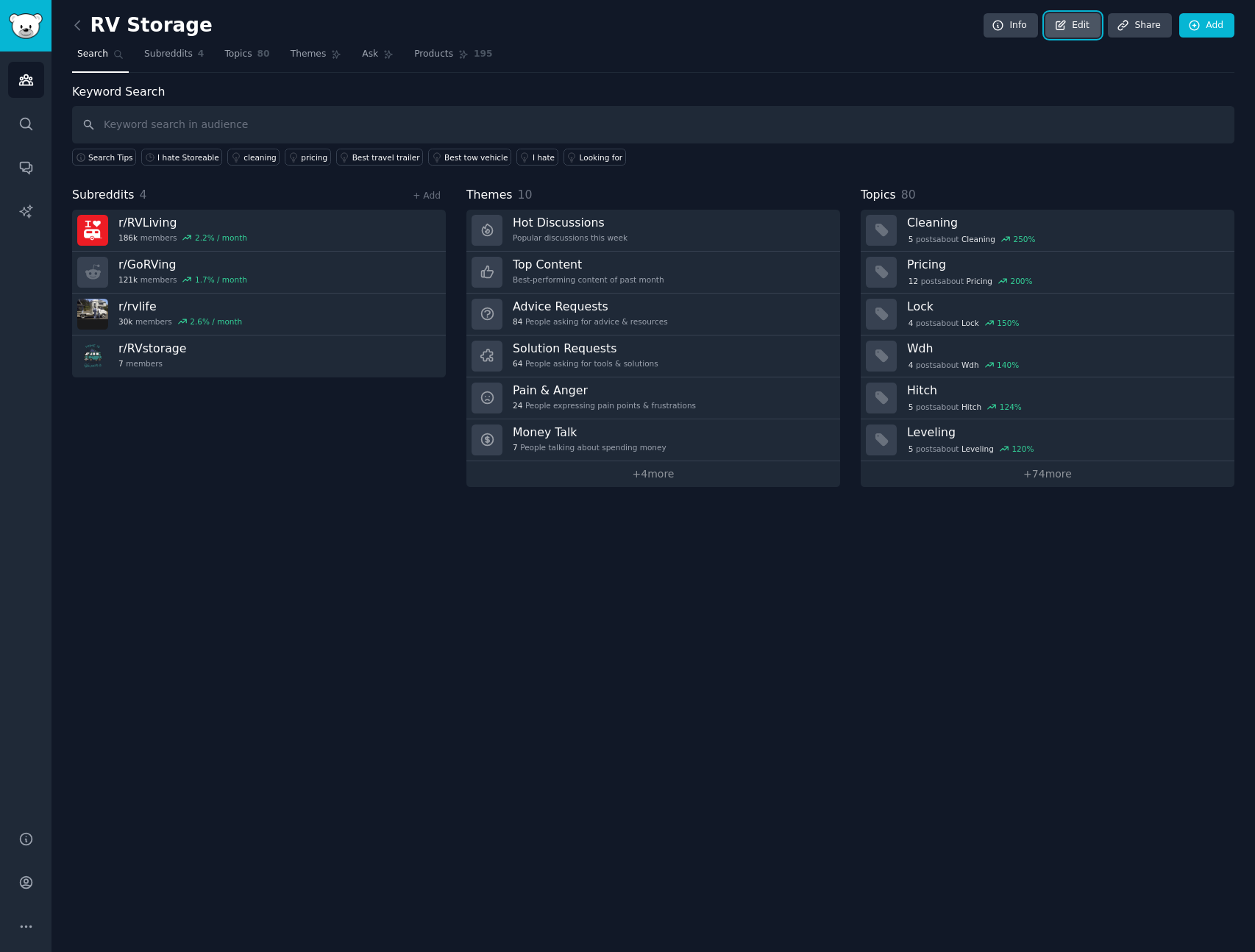
click at [1079, 24] on link "Edit" at bounding box center [1072, 25] width 55 height 25
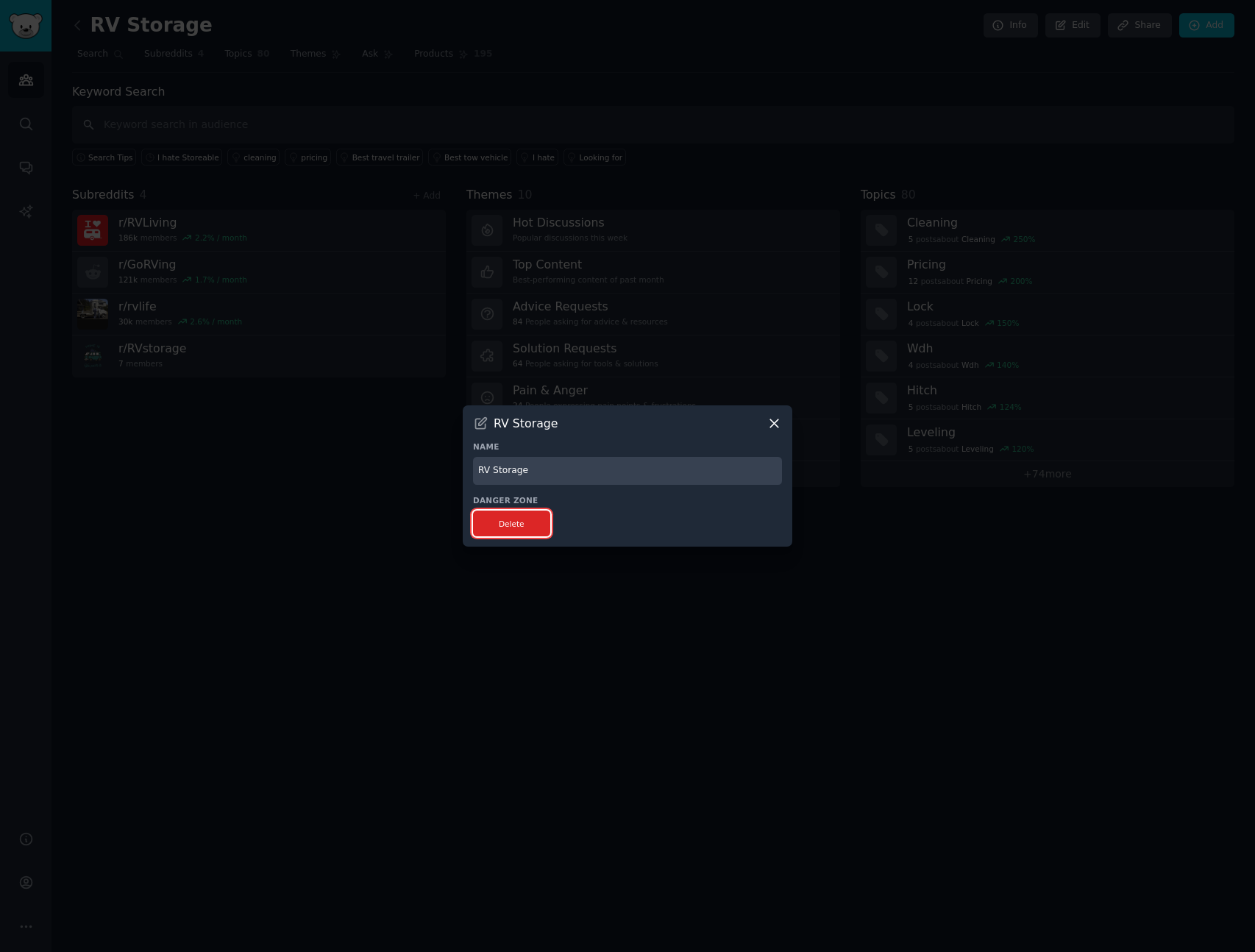
click at [523, 526] on button "Delete" at bounding box center [512, 523] width 78 height 26
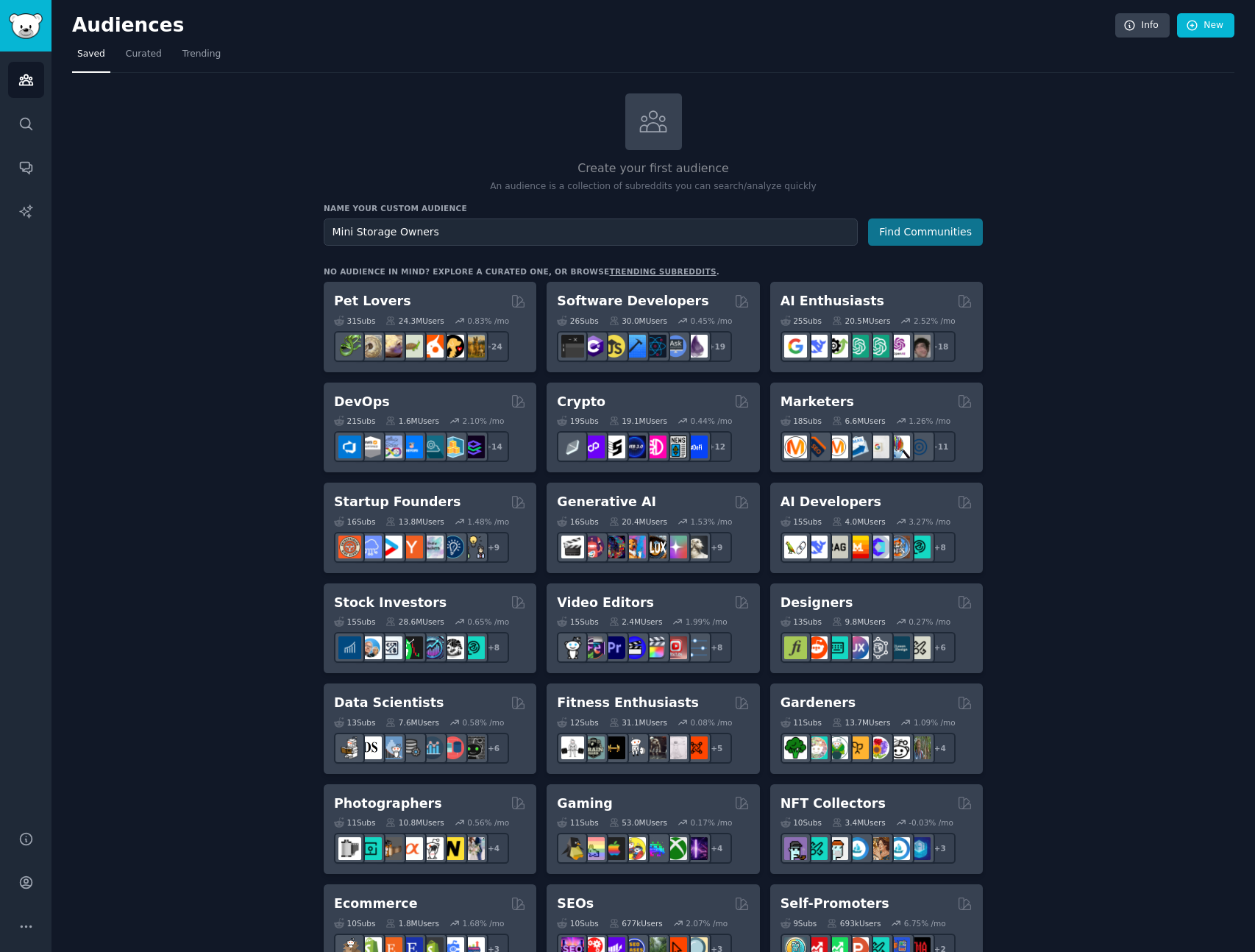
type input "Mini Storage Owners"
click at [933, 231] on button "Find Communities" at bounding box center [925, 232] width 114 height 27
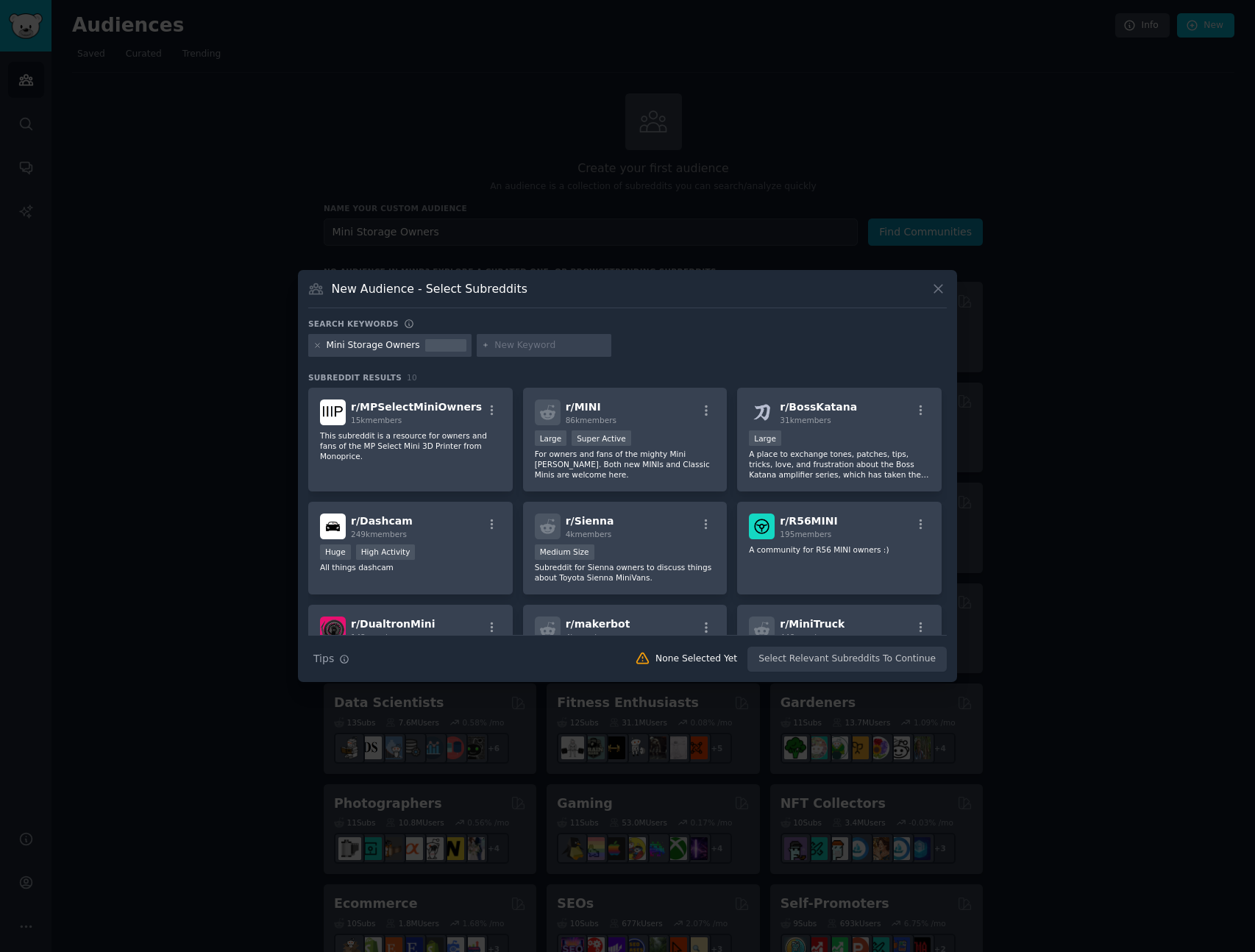
click at [537, 344] on input "text" at bounding box center [550, 345] width 111 height 13
type input "storage unit"
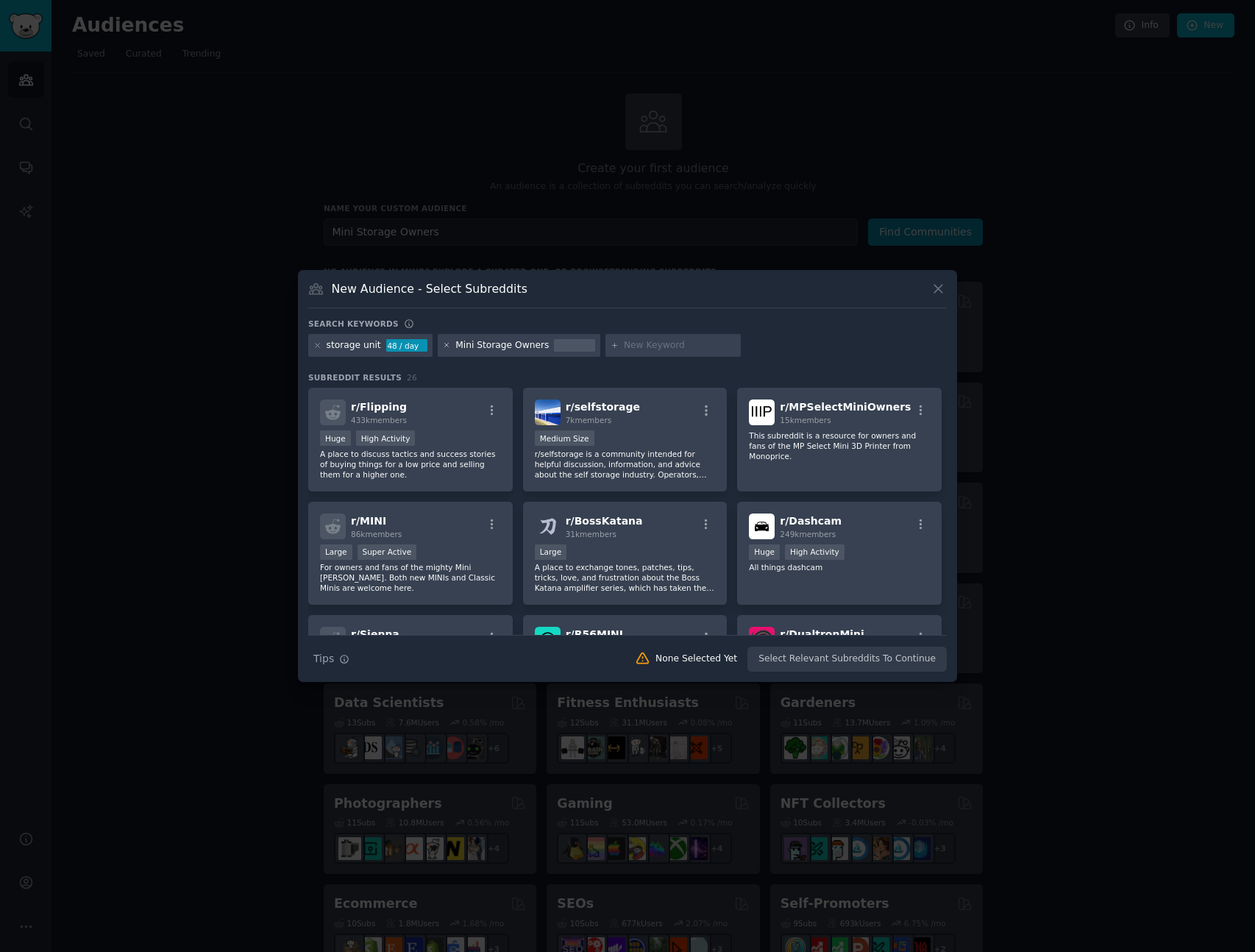
click at [444, 344] on icon at bounding box center [446, 345] width 4 height 4
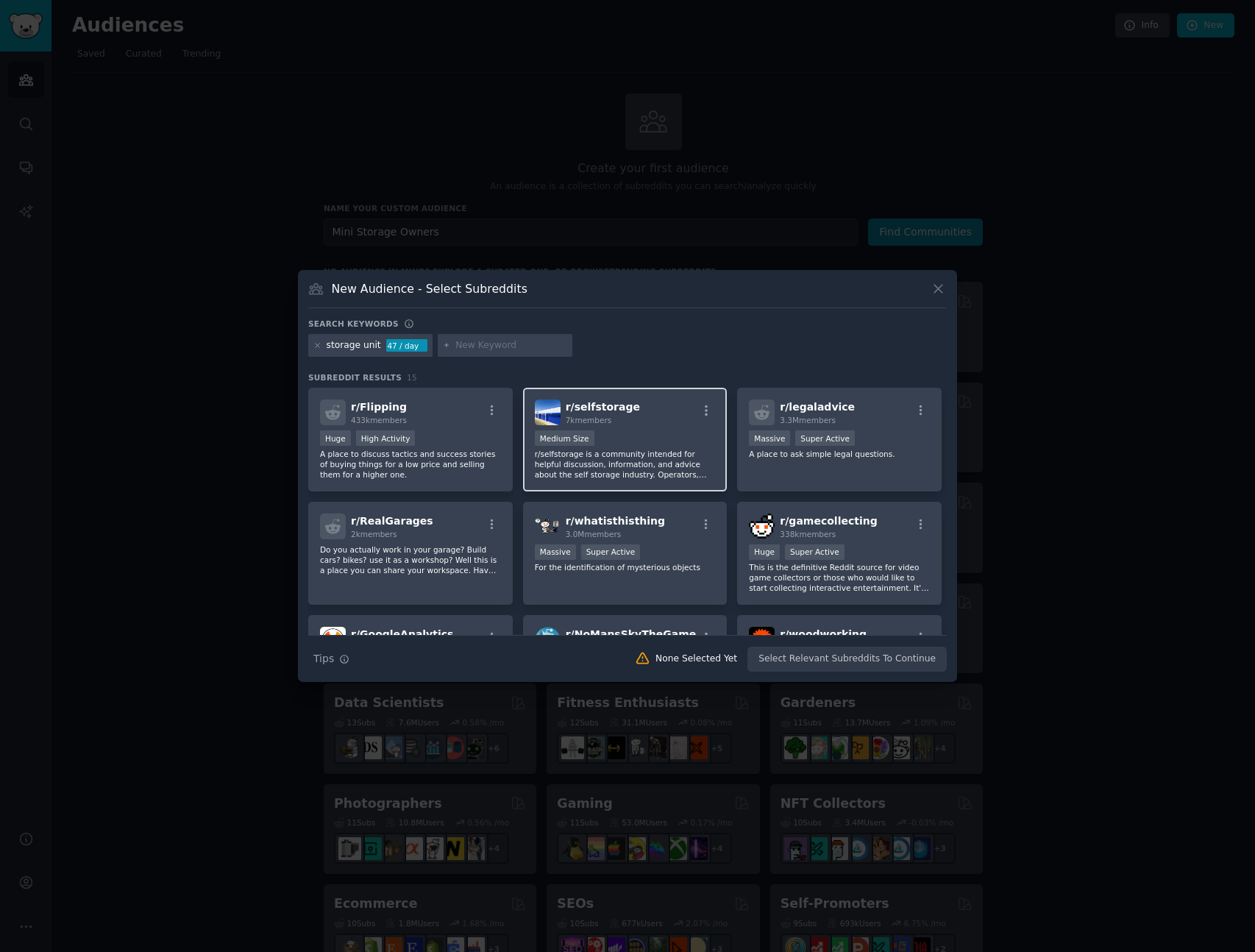
click at [670, 461] on p "r/selfstorage is a community intended for helpful discussion, information, and …" at bounding box center [625, 464] width 181 height 31
click at [884, 657] on button "Create Audience" at bounding box center [900, 659] width 98 height 25
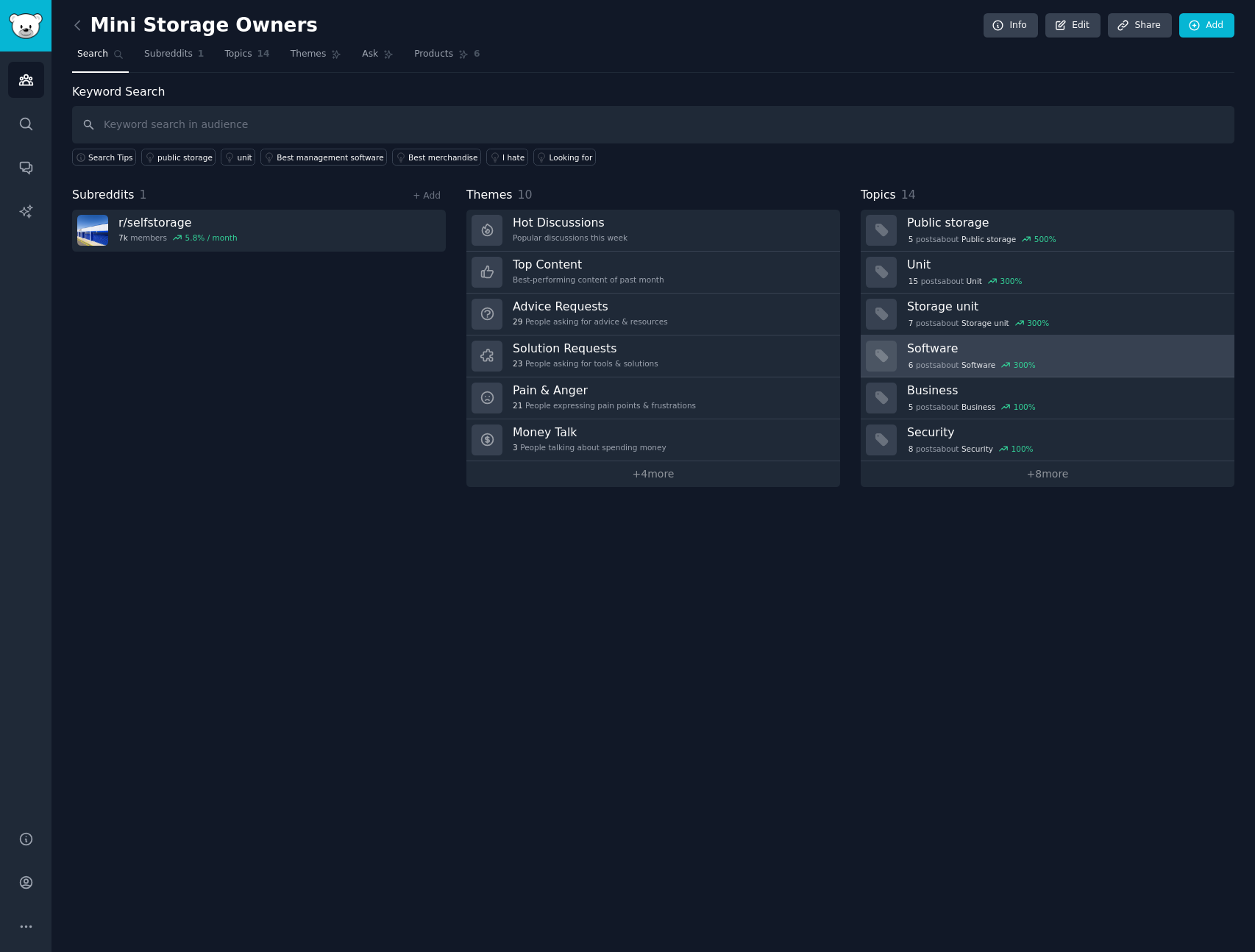
click at [952, 348] on h3 "Software" at bounding box center [1065, 348] width 317 height 16
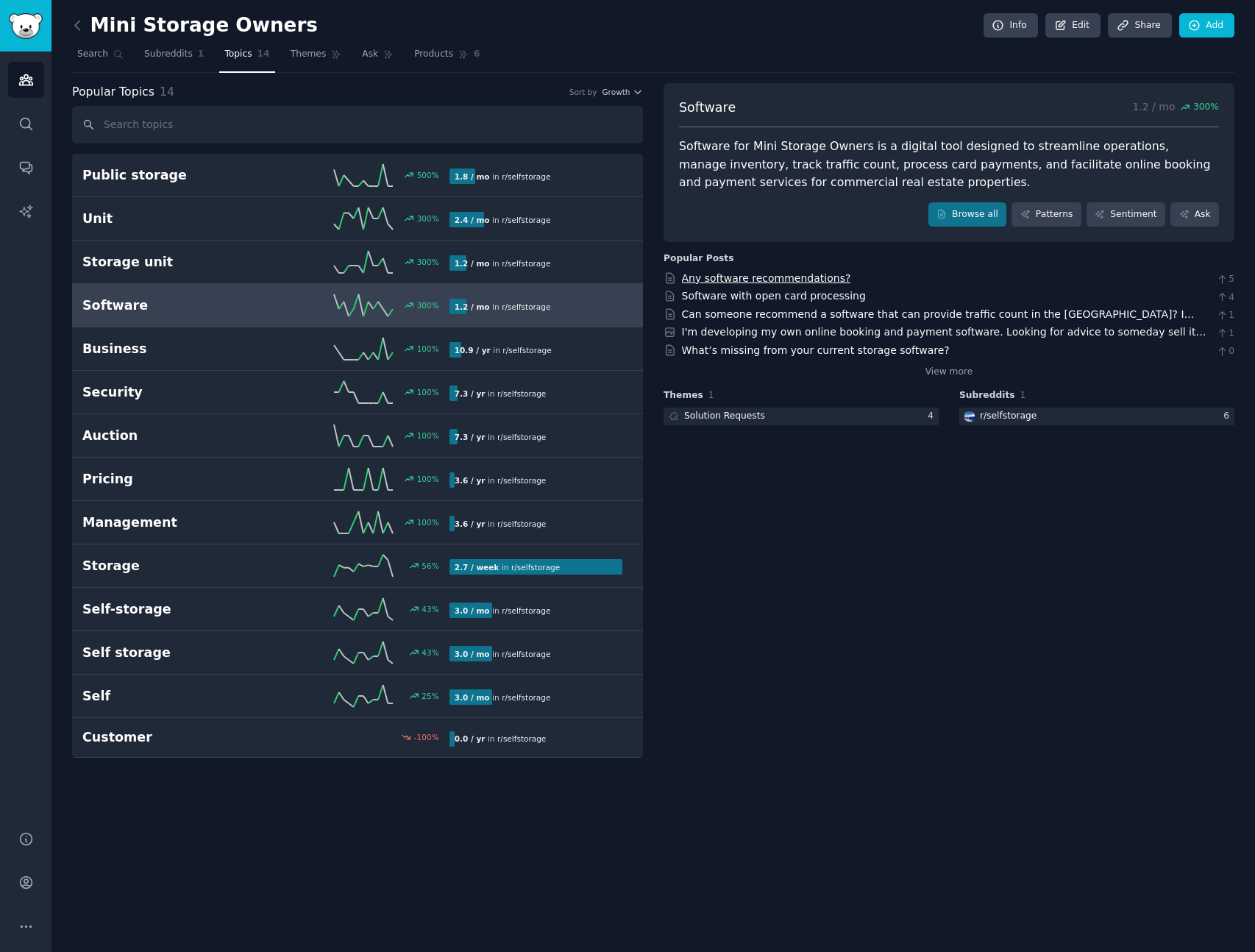
click at [808, 275] on link "Any software recommendations?" at bounding box center [766, 279] width 169 height 12
